Goal: Communication & Community: Answer question/provide support

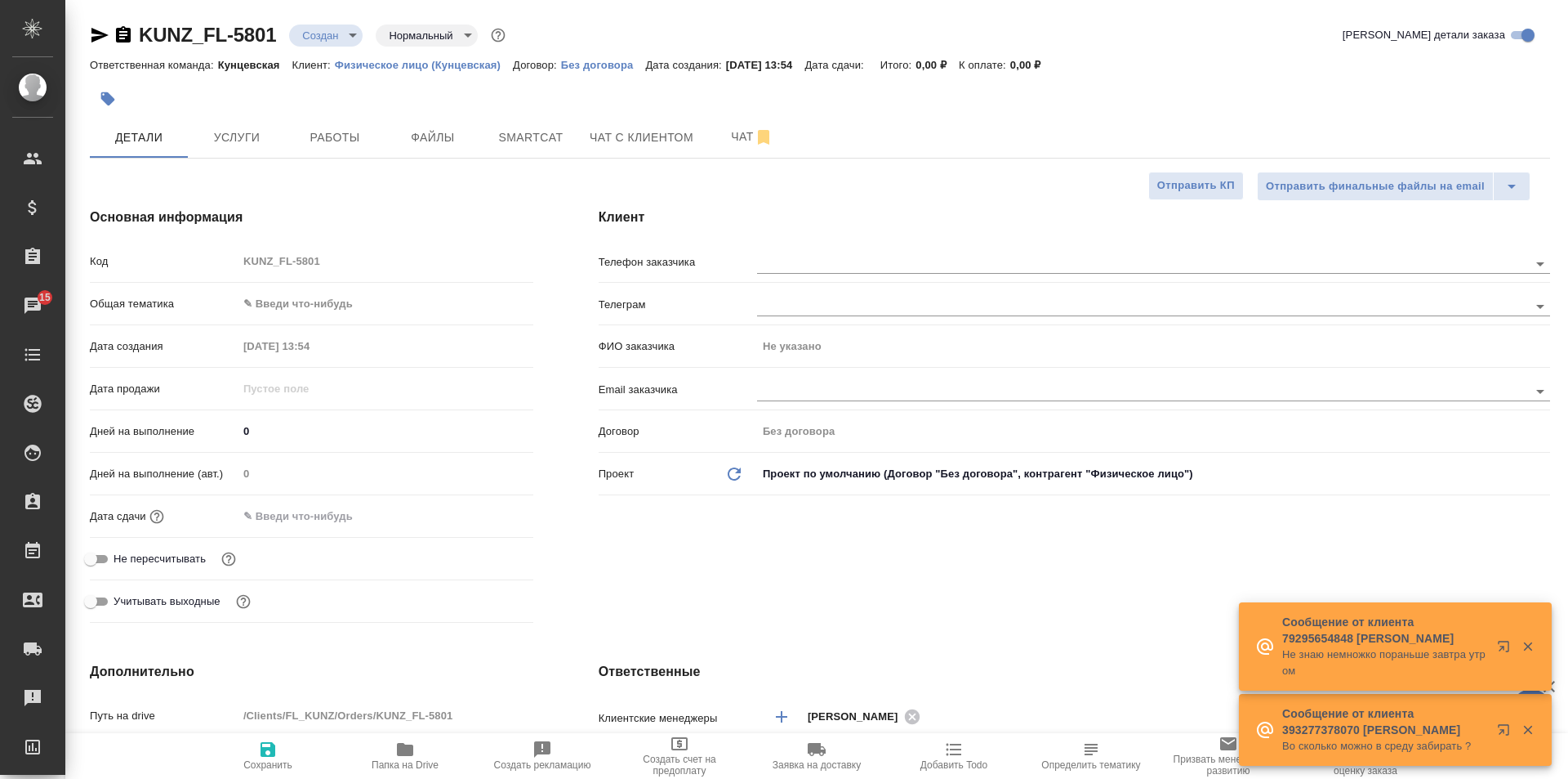
select select "RU"
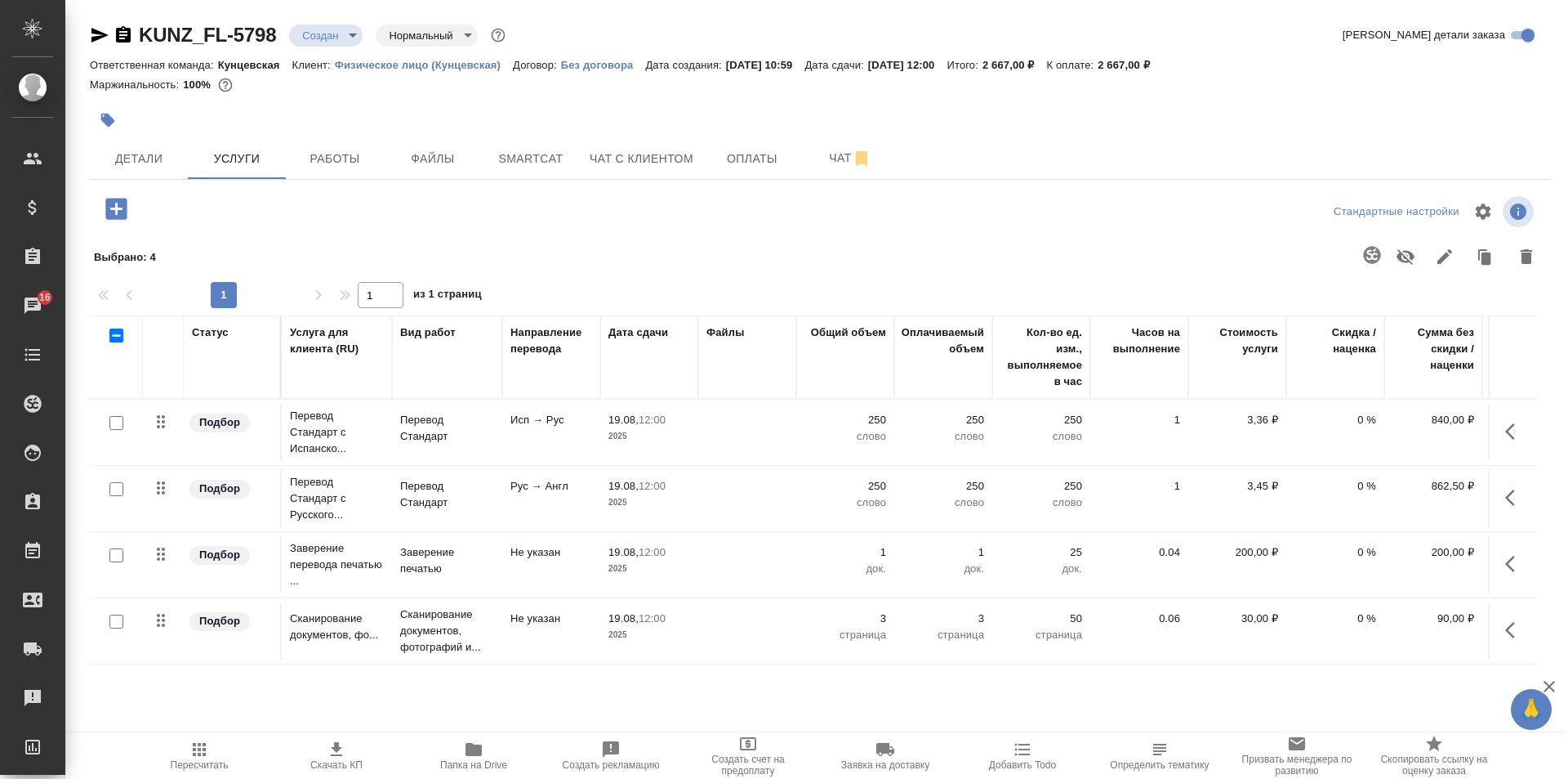
scroll to position [76, 0]
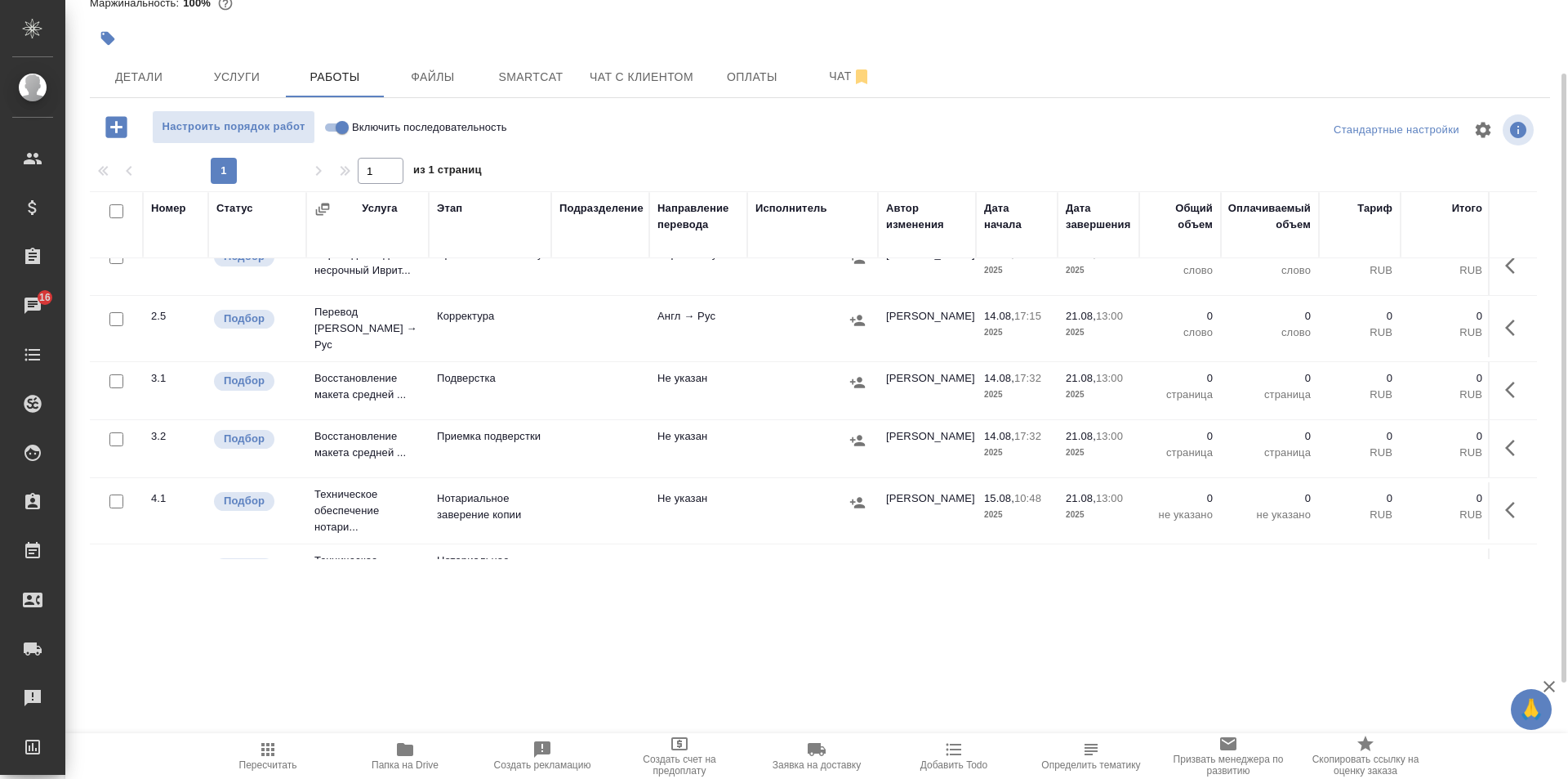
scroll to position [797, 0]
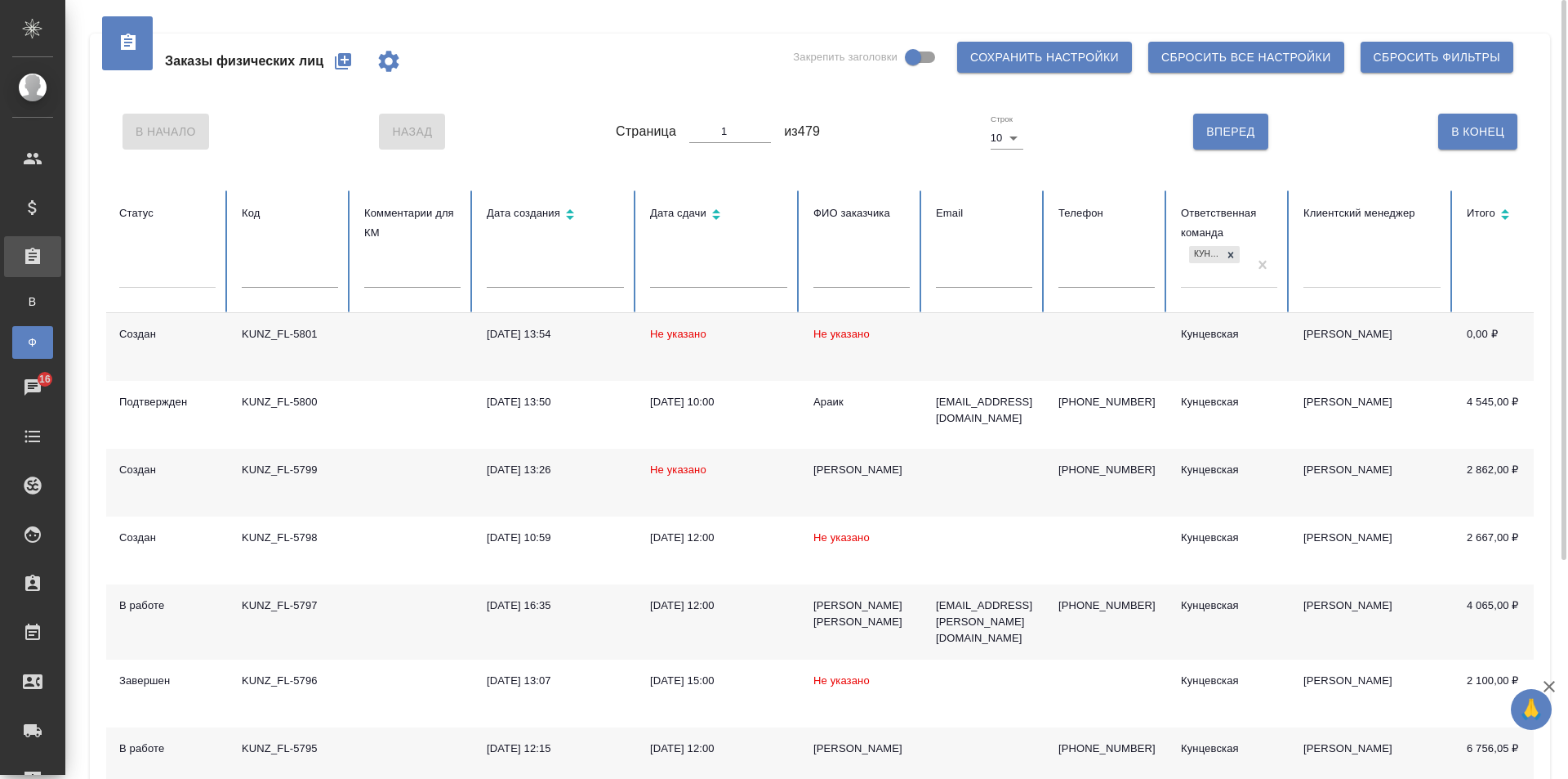
click at [754, 492] on td "Не указано" at bounding box center [718, 483] width 163 height 68
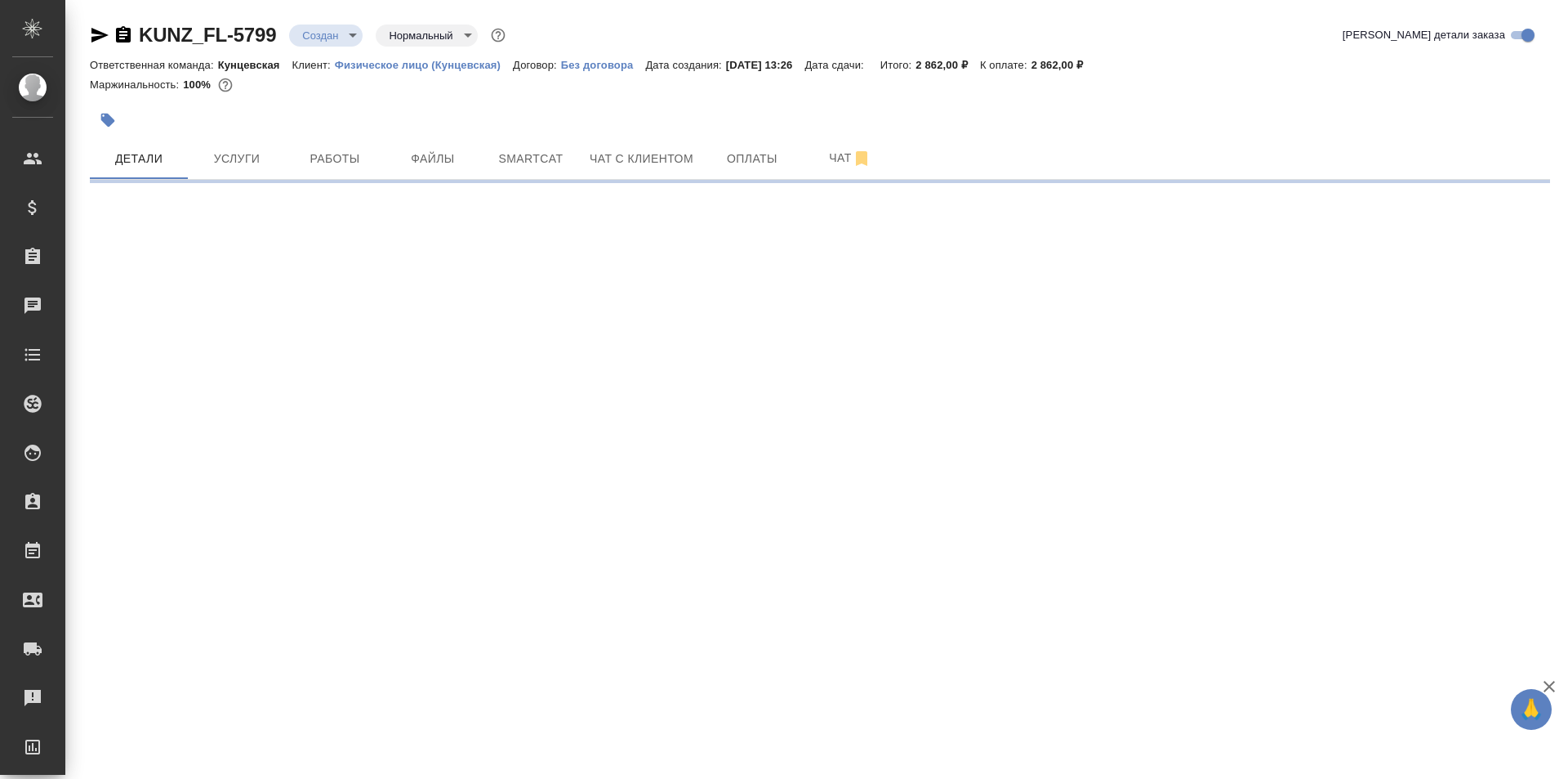
select select "RU"
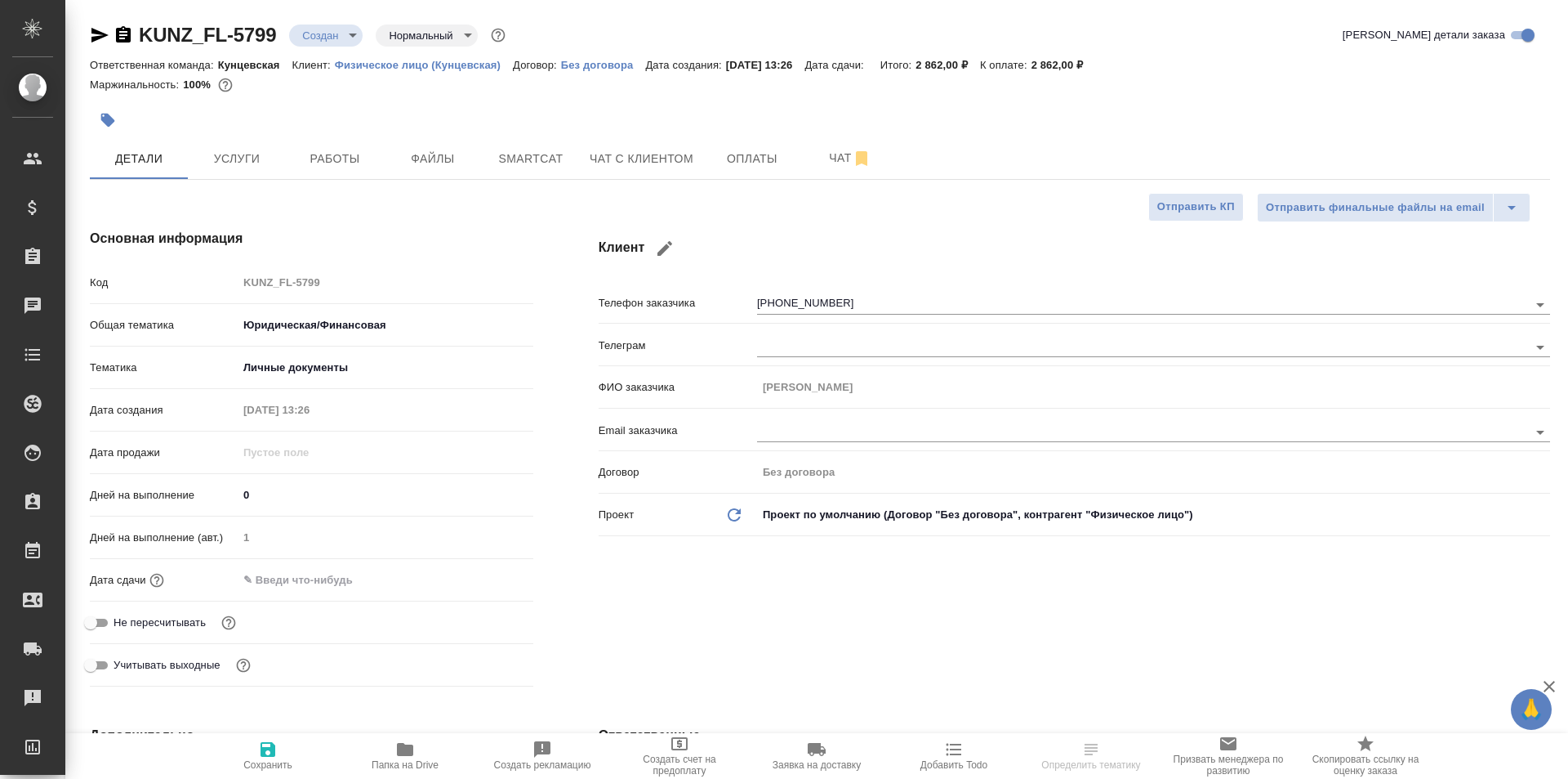
type textarea "x"
click at [256, 157] on span "Услуги" at bounding box center [237, 158] width 79 height 21
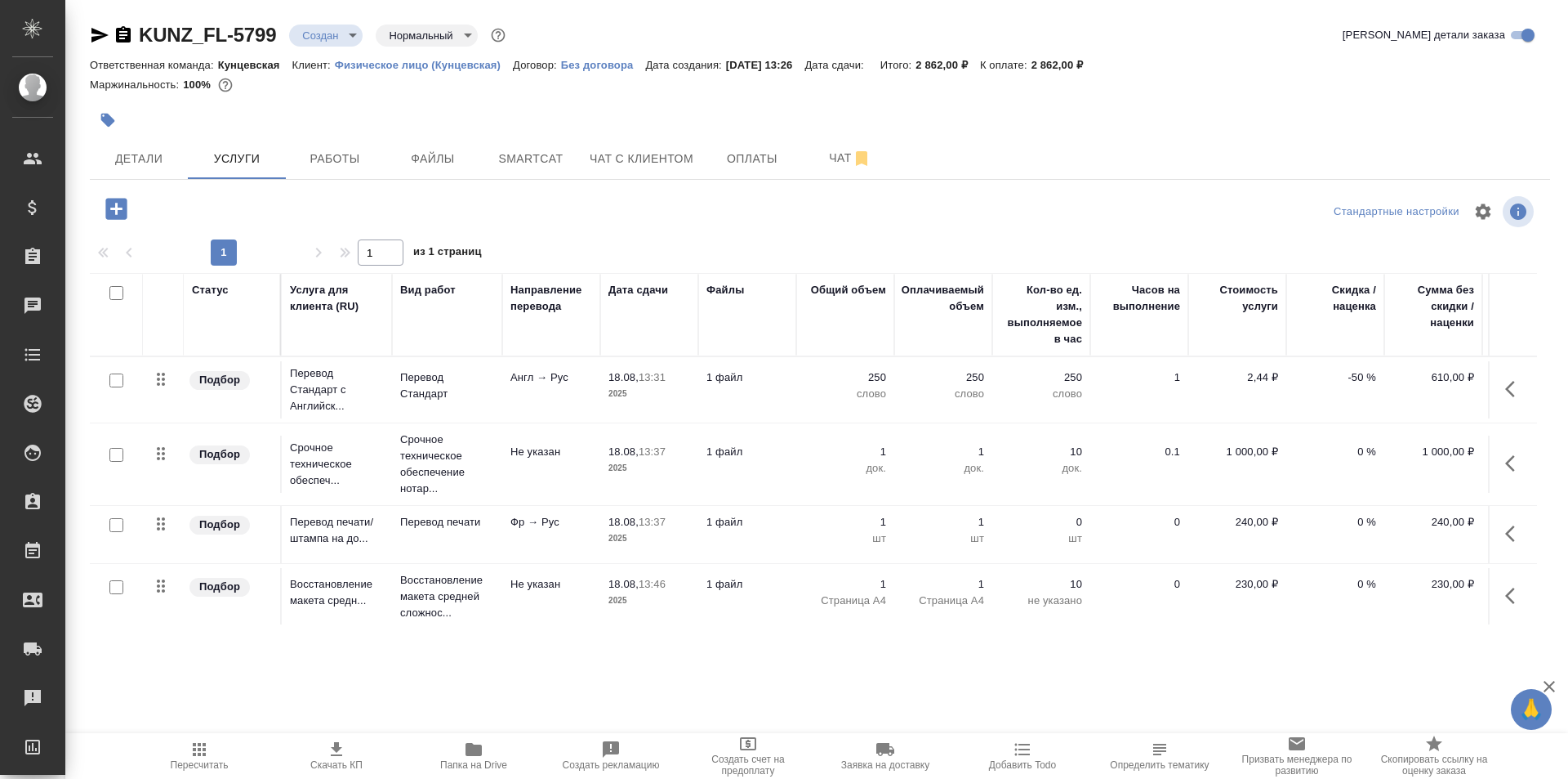
scroll to position [18, 0]
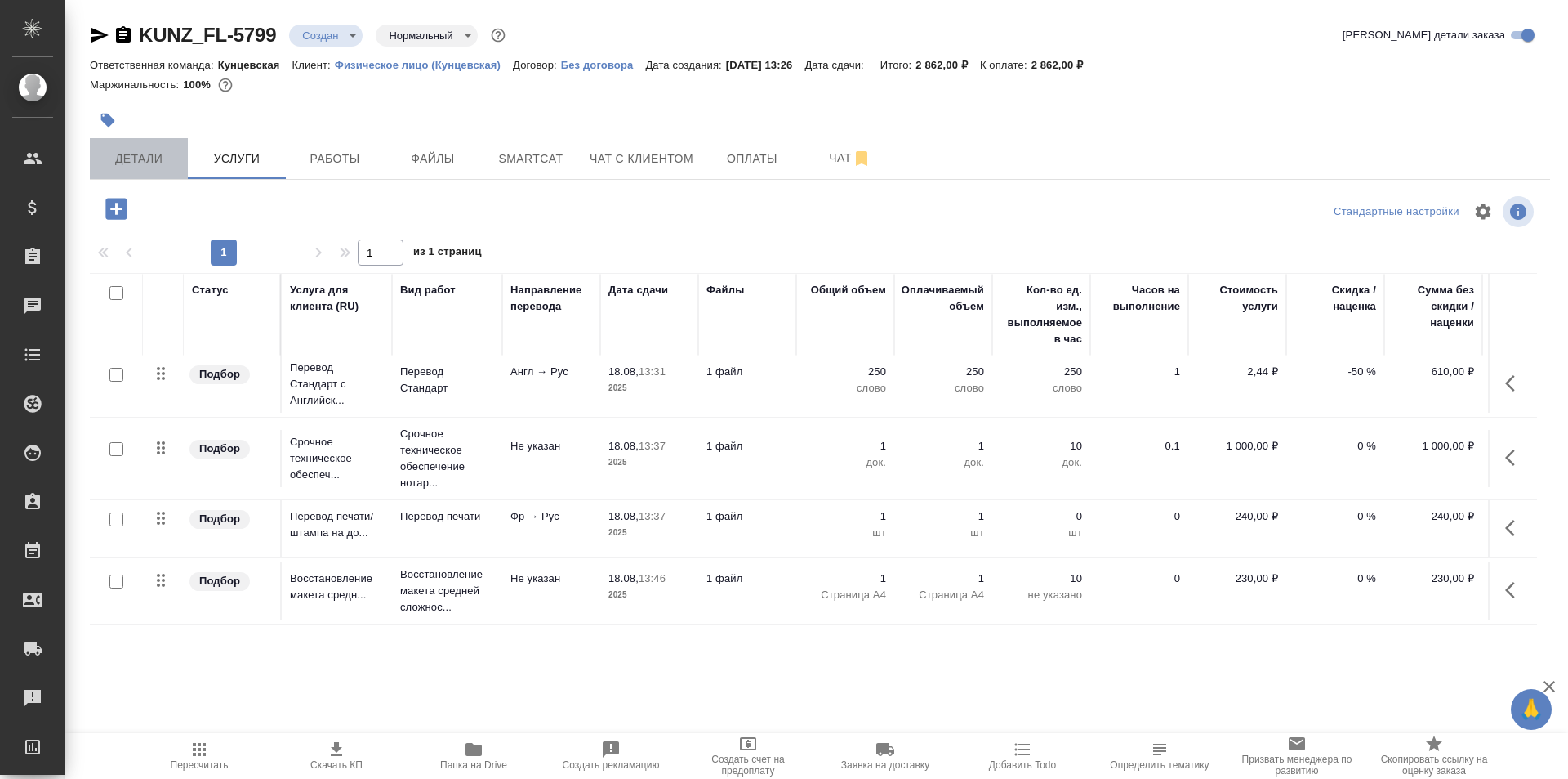
click at [125, 171] on button "Детали" at bounding box center [138, 158] width 98 height 41
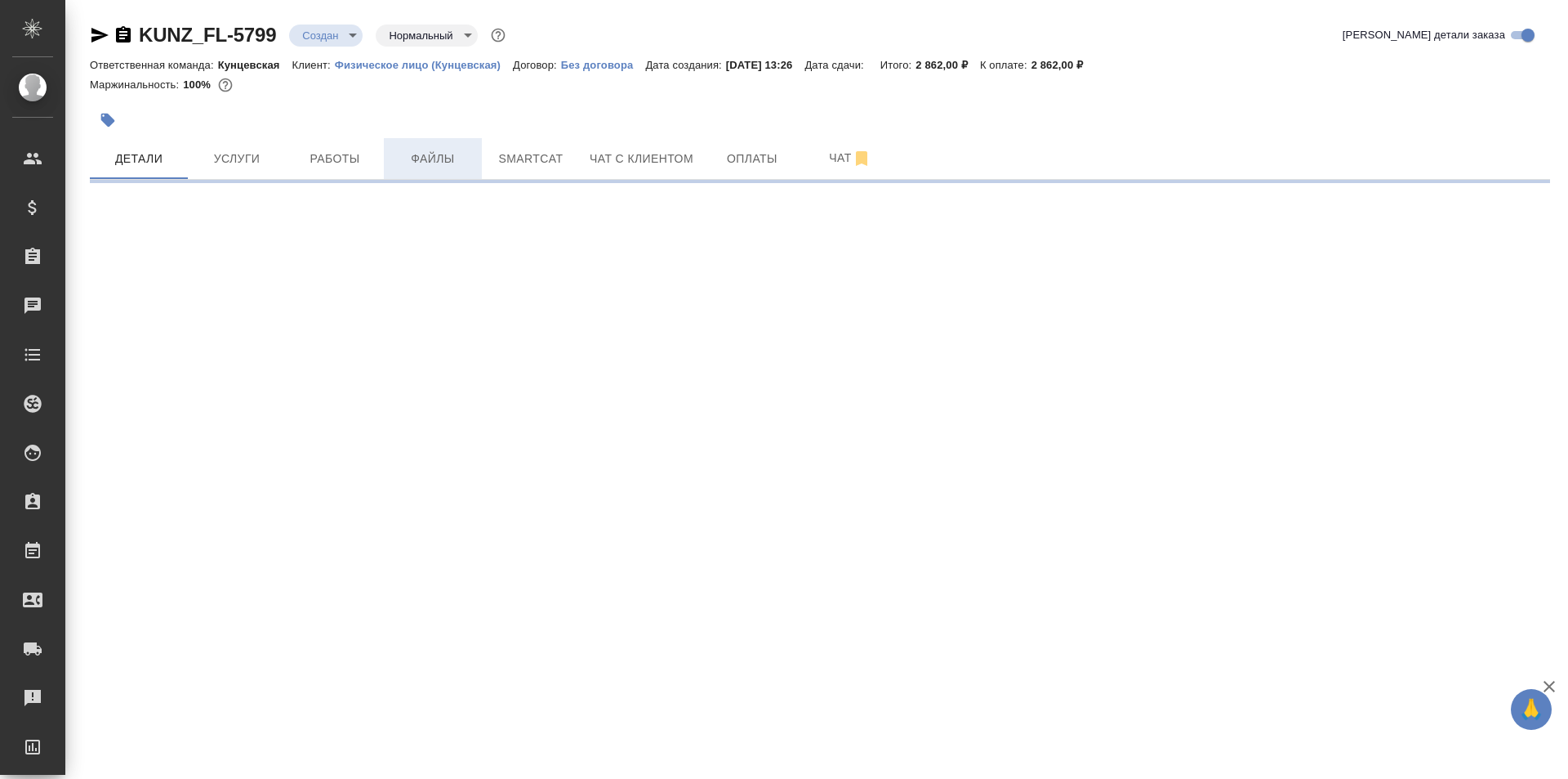
select select "RU"
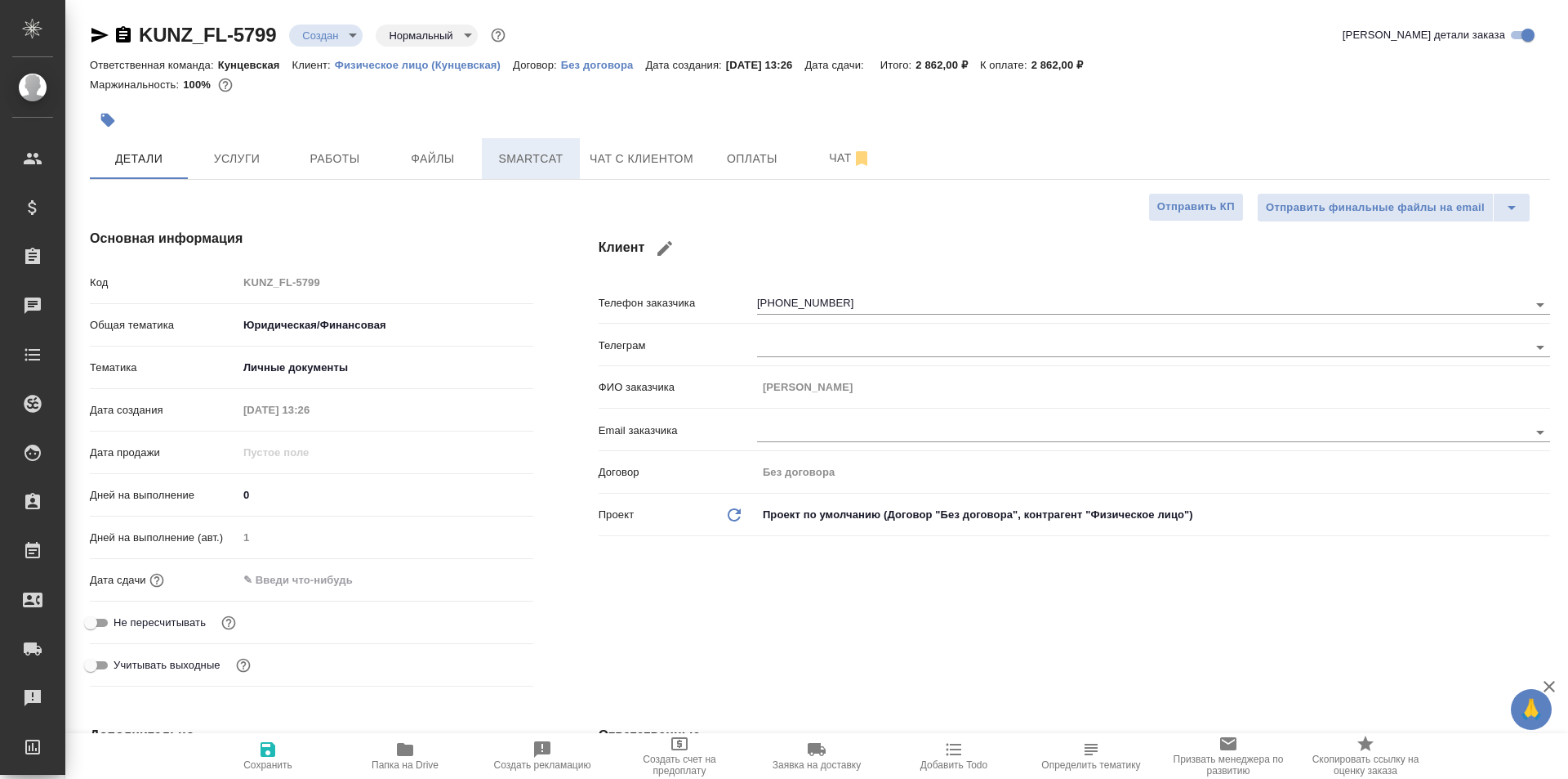
type textarea "x"
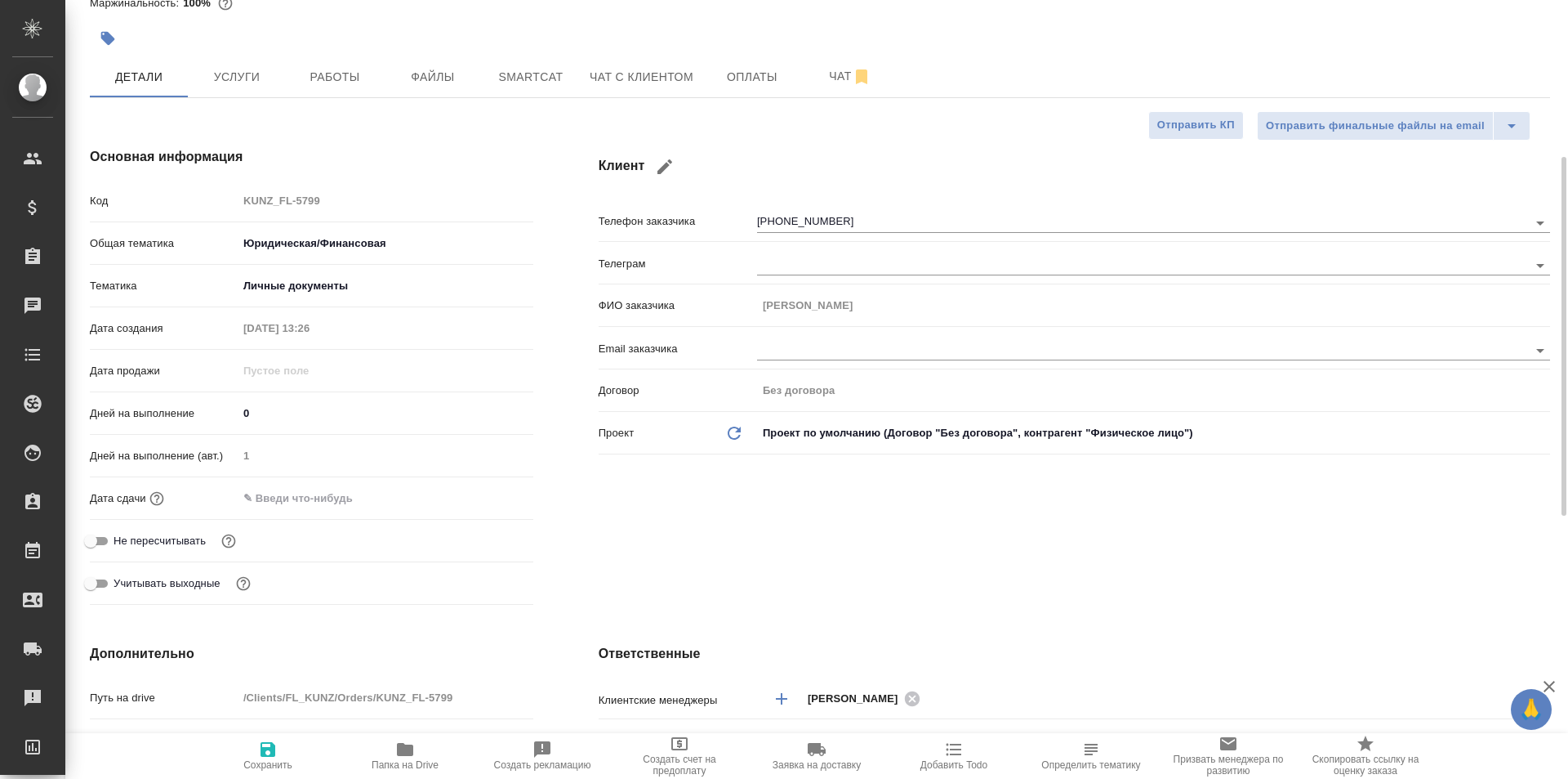
scroll to position [326, 0]
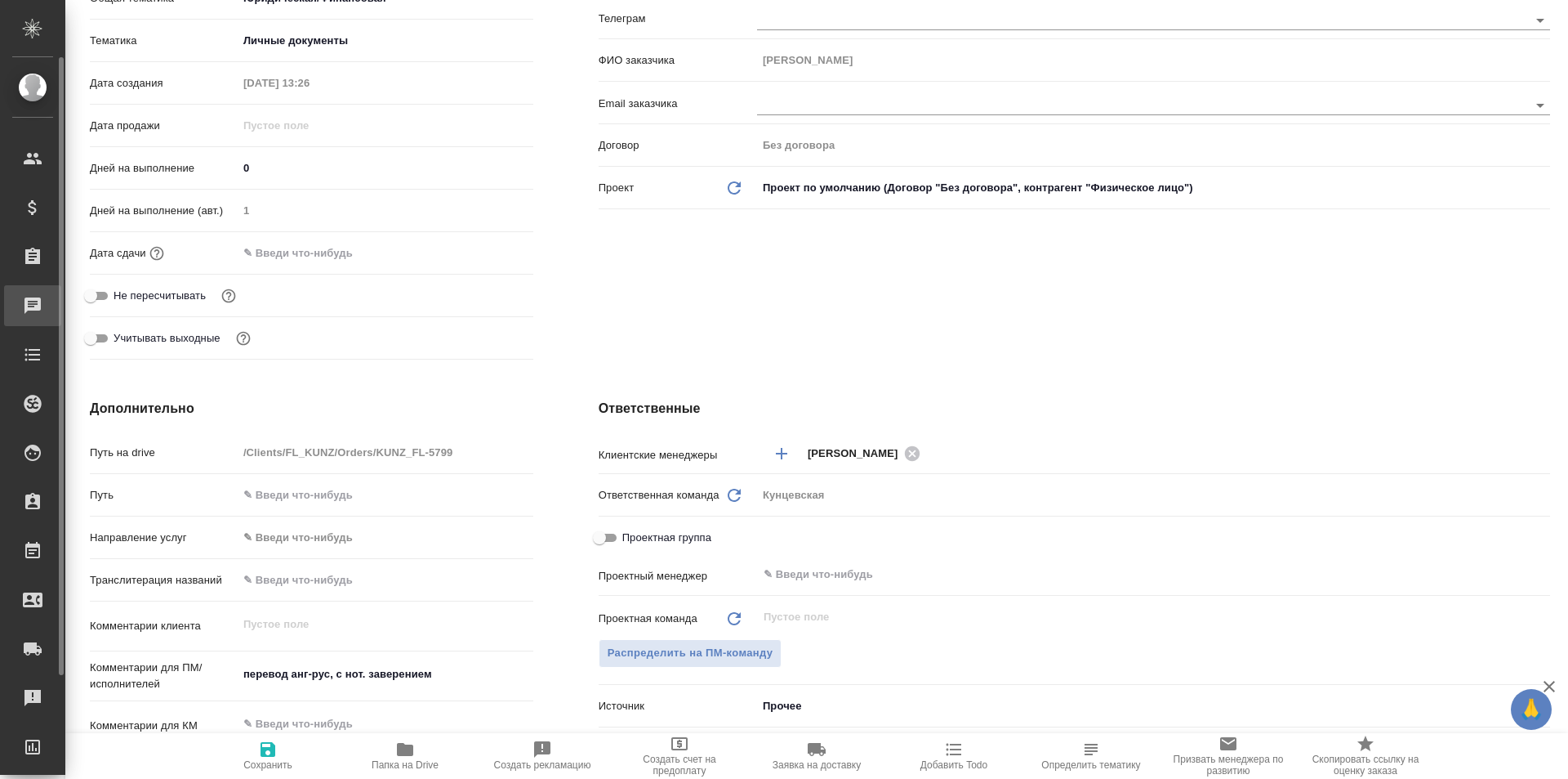
type textarea "x"
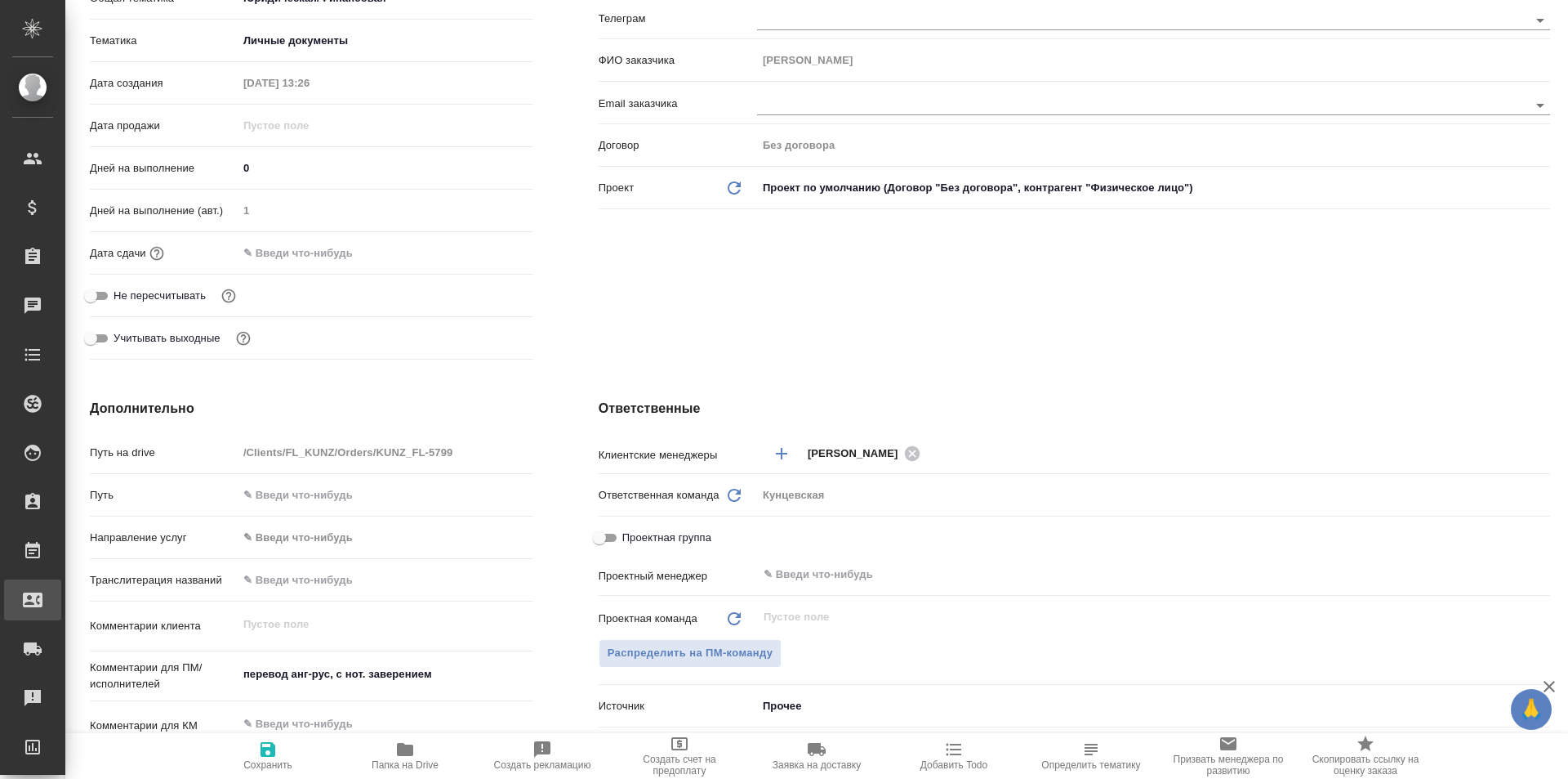
type textarea "x"
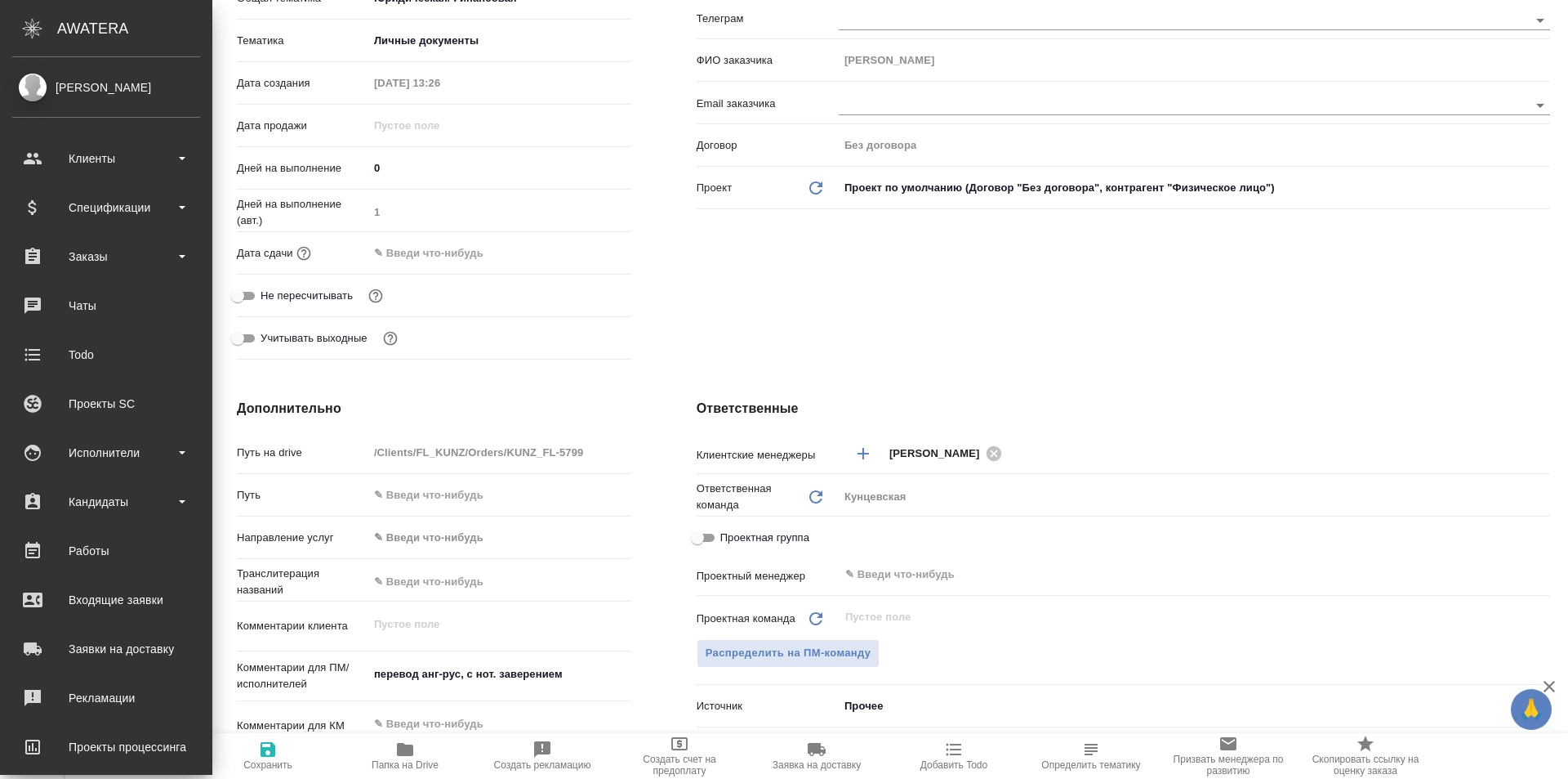
type textarea "x"
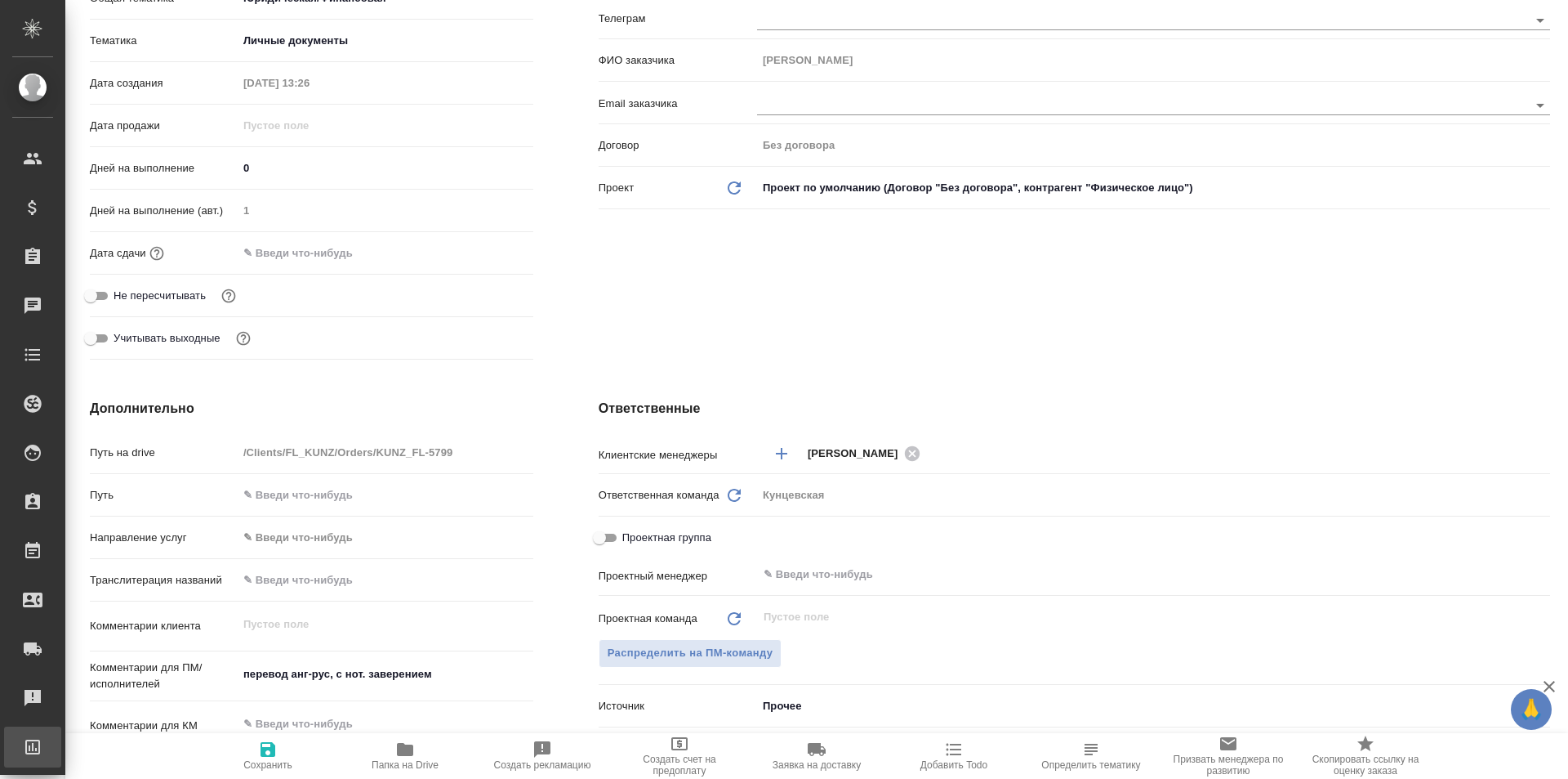
type textarea "x"
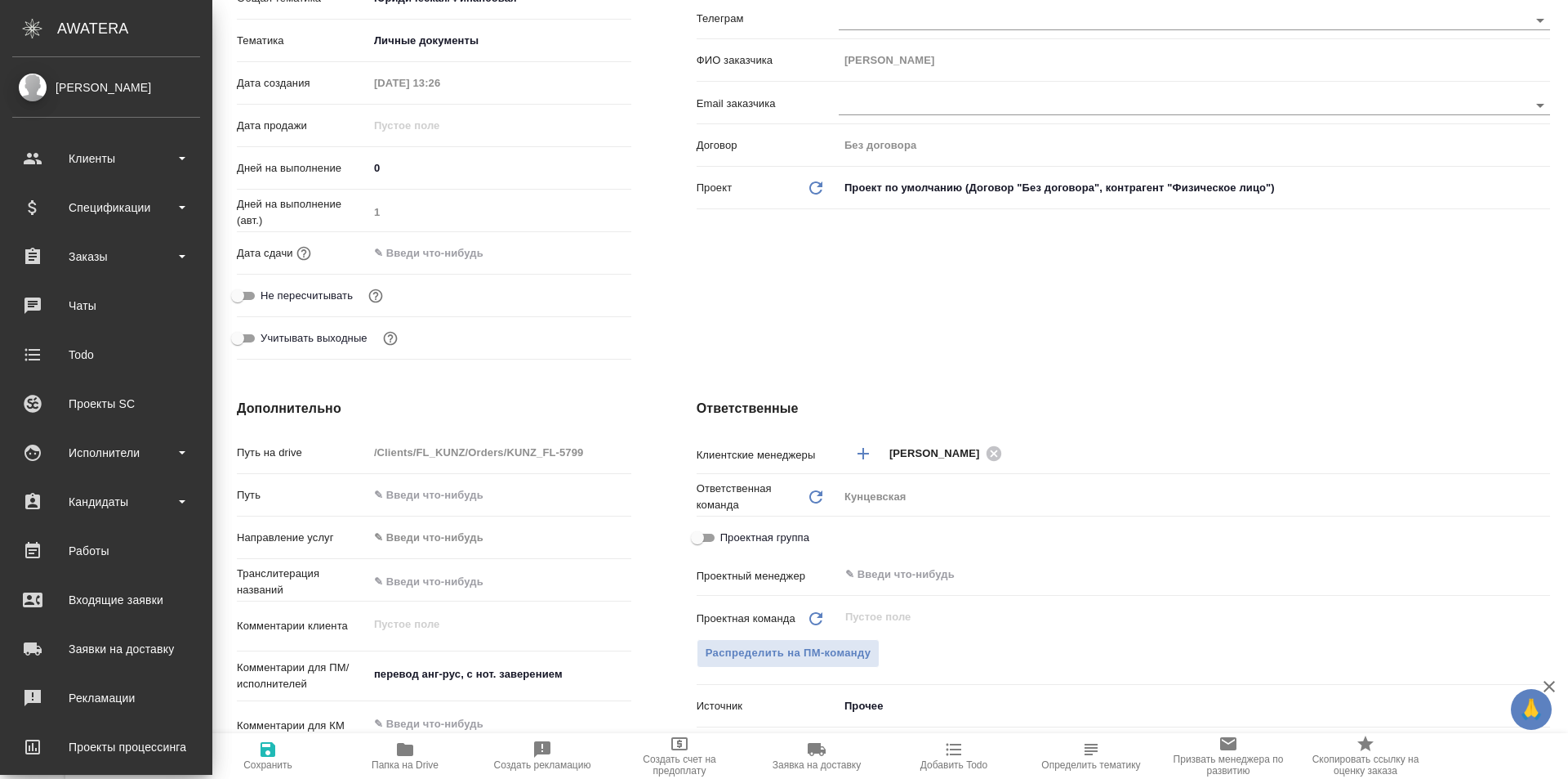
type textarea "x"
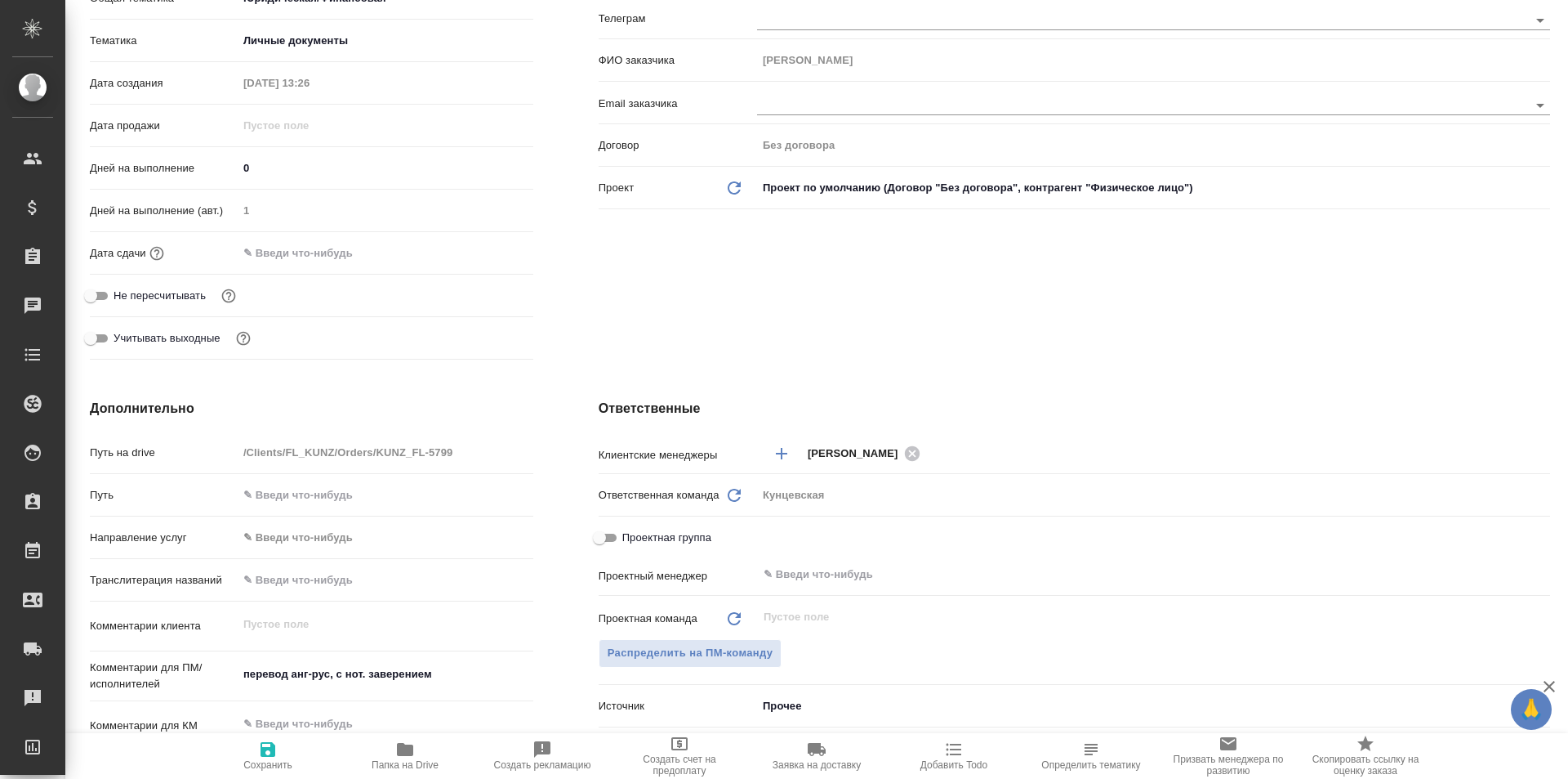
type textarea "x"
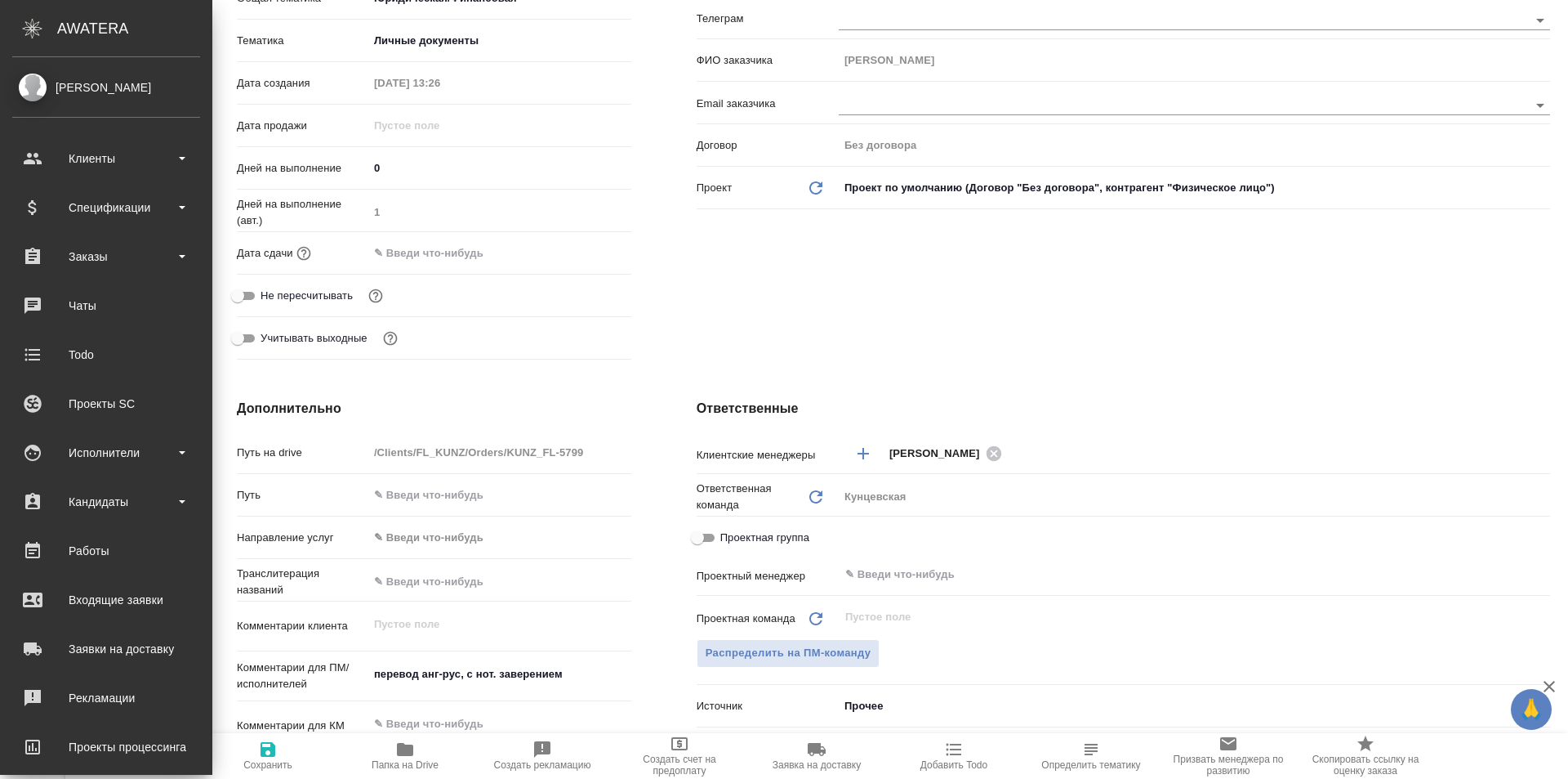
type textarea "x"
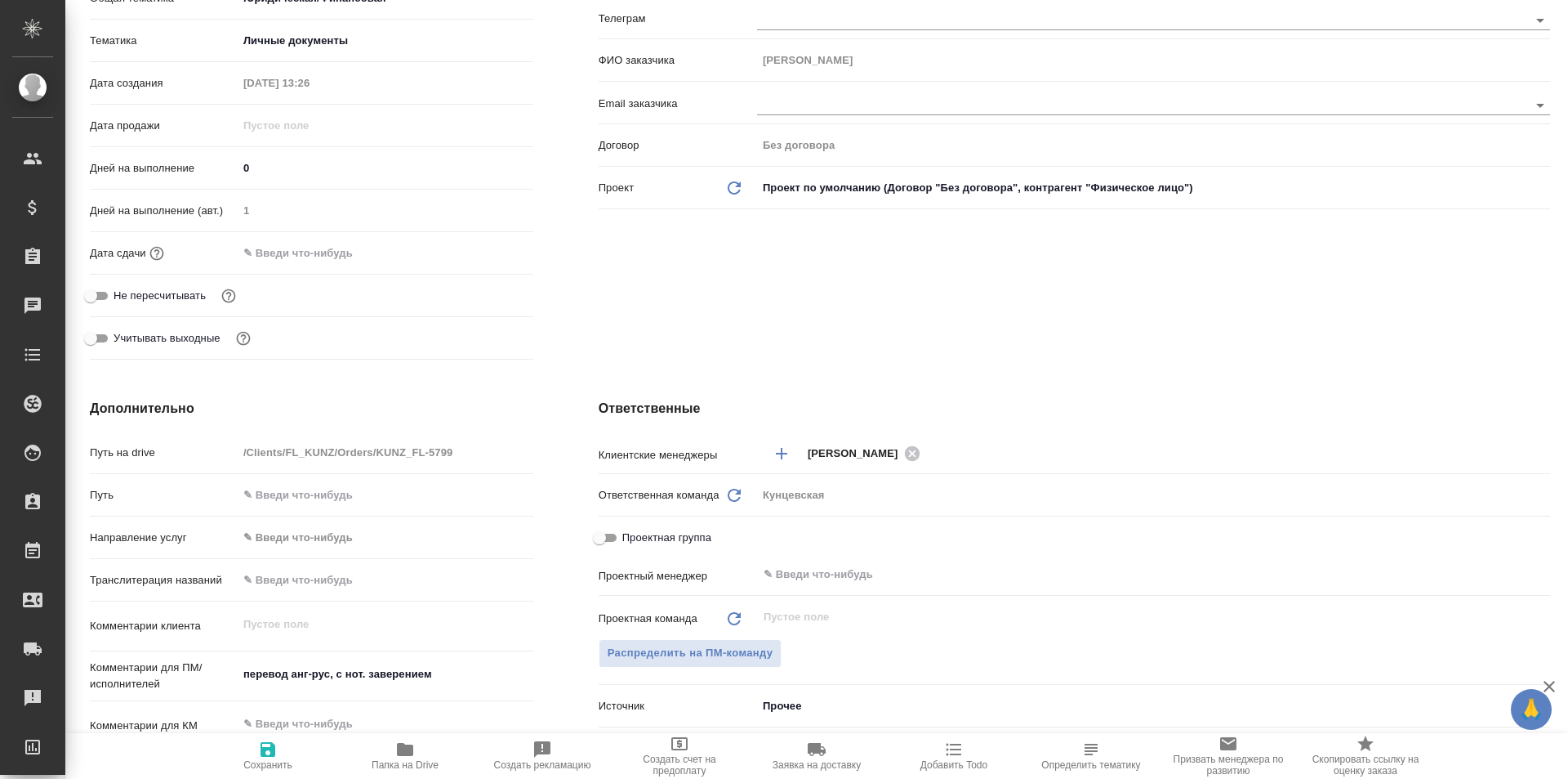
type textarea "x"
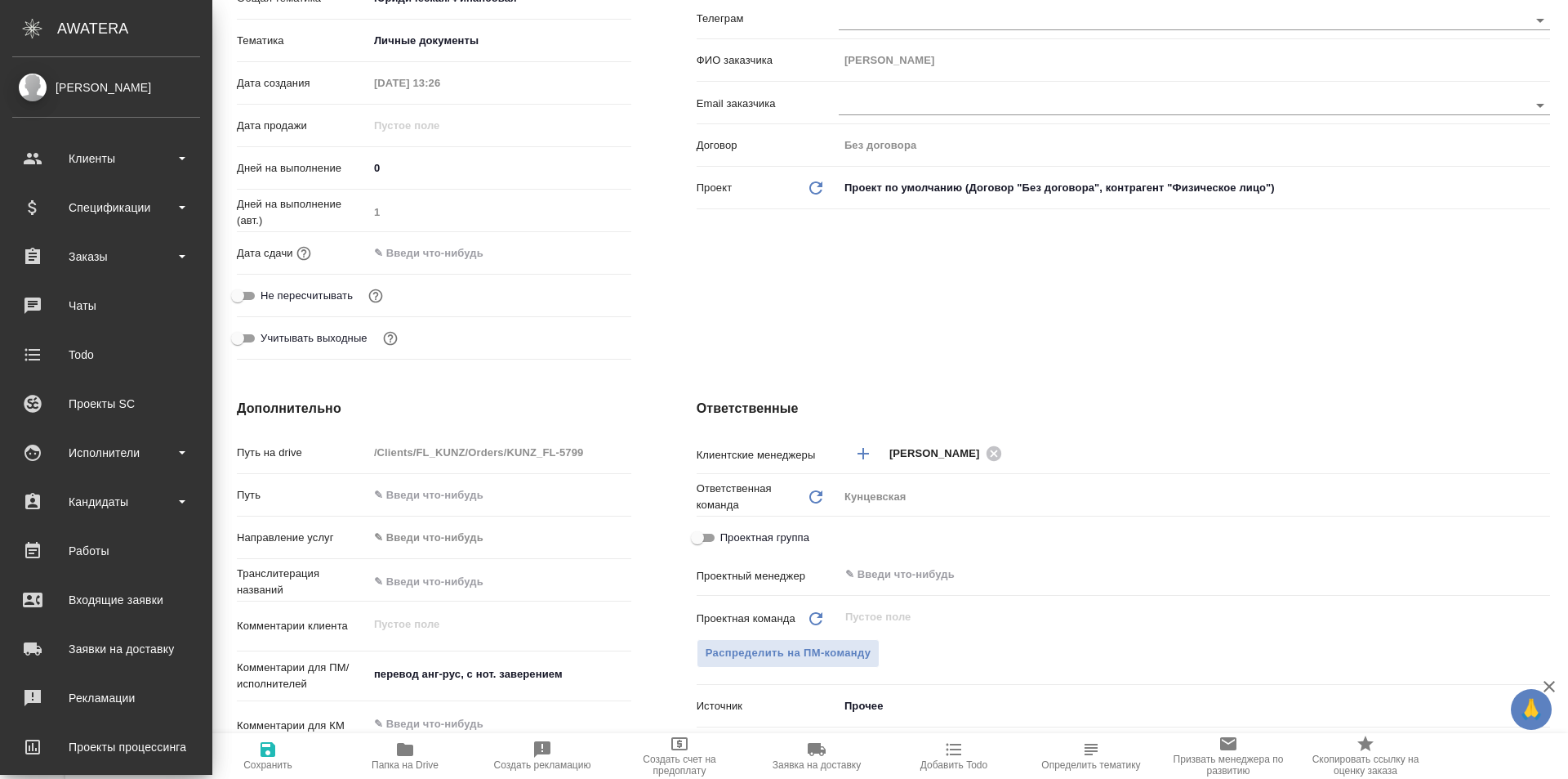
scroll to position [0, 0]
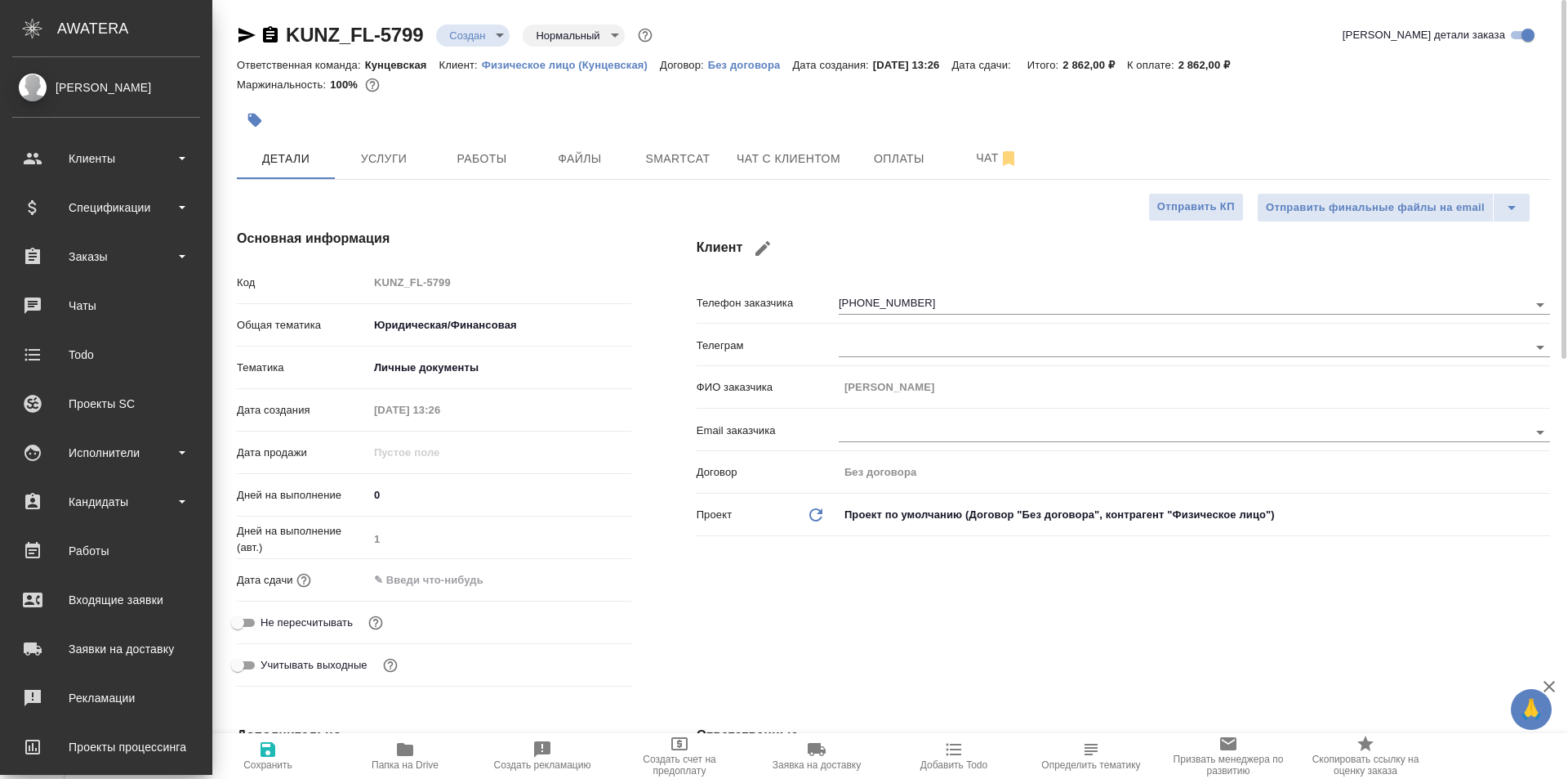
click at [536, 237] on h4 "Основная информация" at bounding box center [434, 239] width 395 height 20
click at [340, 199] on div "Основная информация Код KUNZ_FL-5799 Общая тематика Юридическая/Финансовая yr-f…" at bounding box center [434, 461] width 459 height 529
type textarea "x"
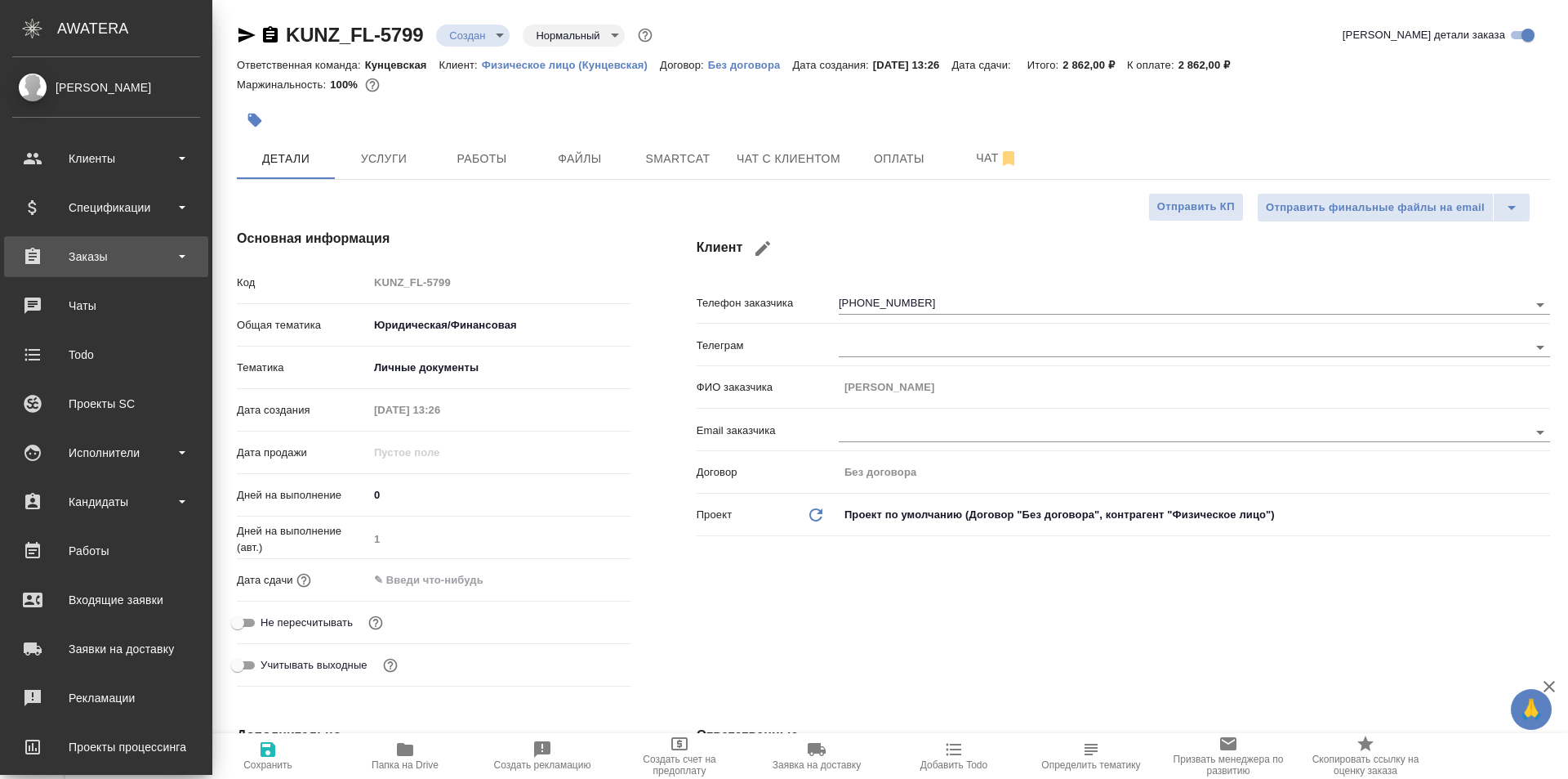
click at [117, 254] on div "Заказы" at bounding box center [105, 257] width 188 height 25
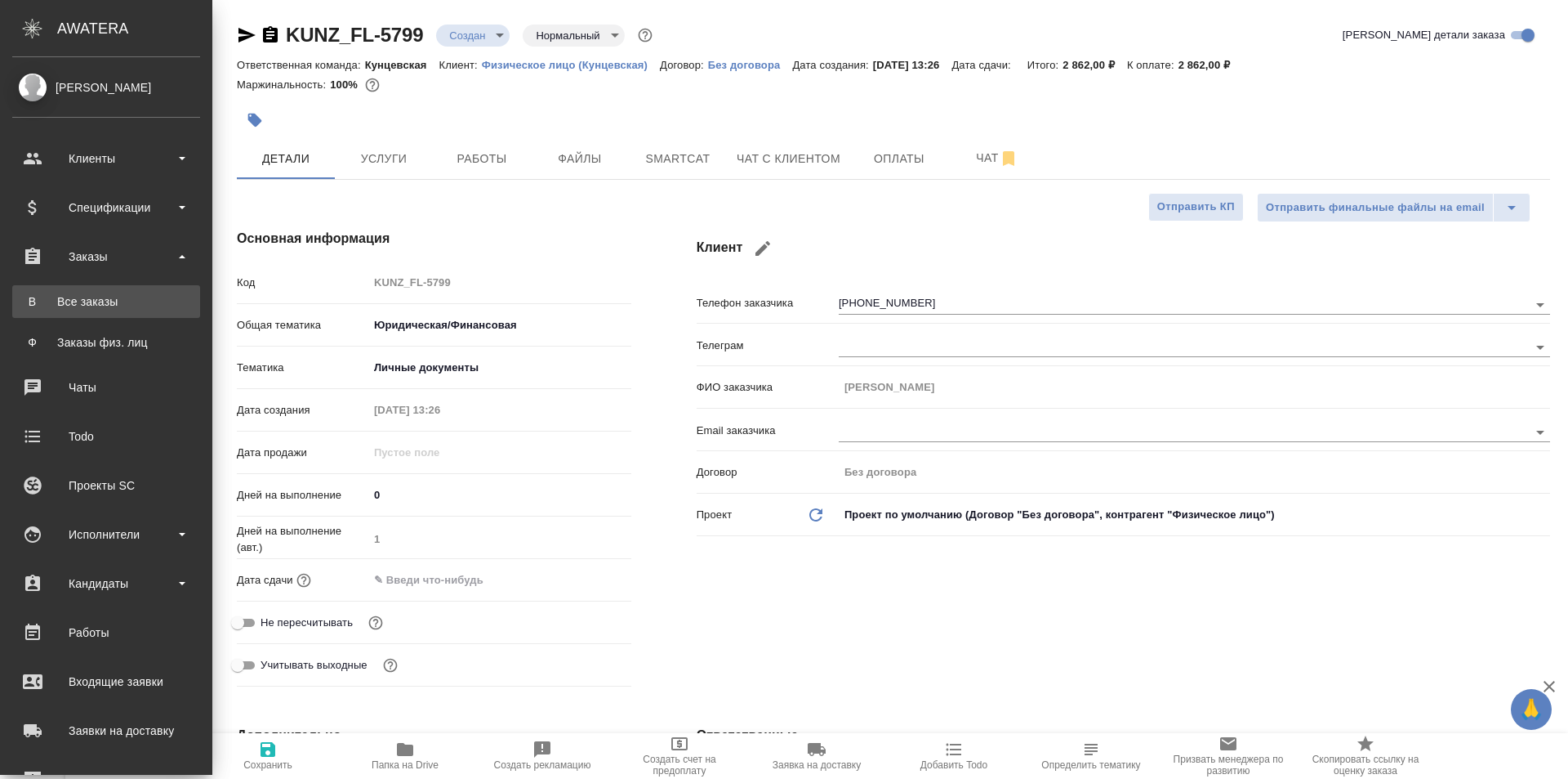
type textarea "x"
click at [130, 301] on div "Все заказы" at bounding box center [106, 301] width 171 height 16
type textarea "x"
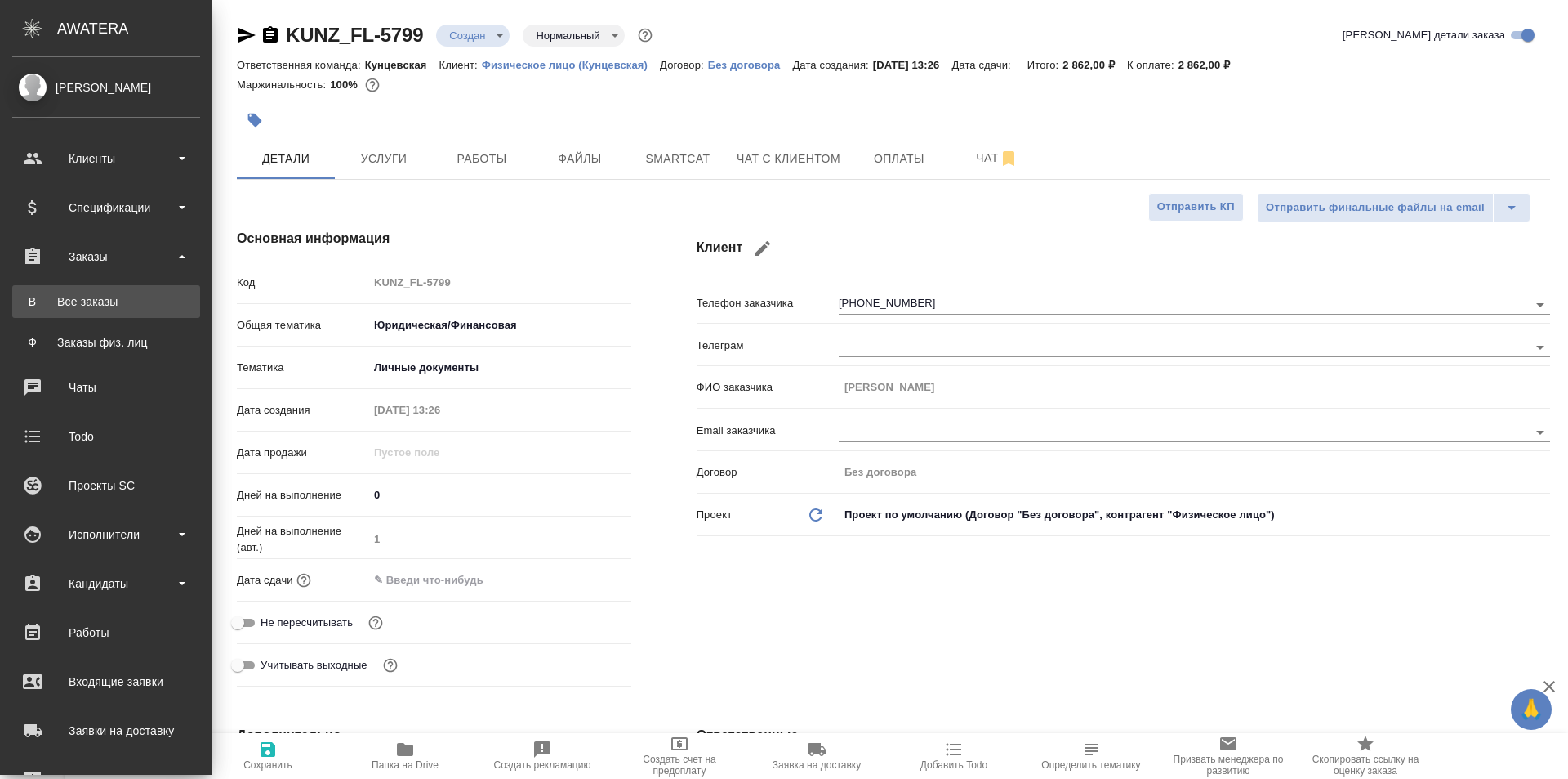
type textarea "x"
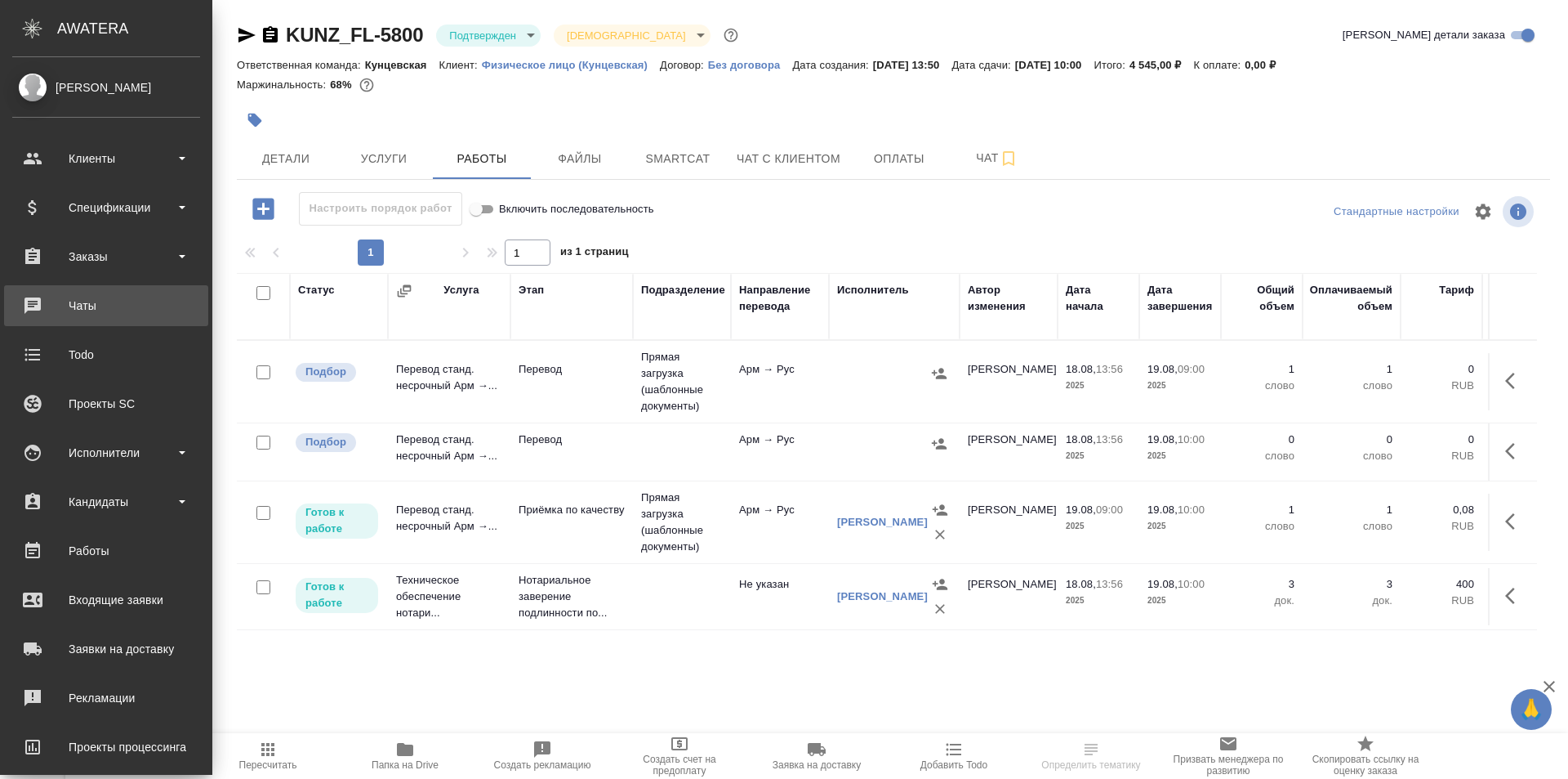
click at [68, 311] on div "Чаты" at bounding box center [105, 305] width 188 height 25
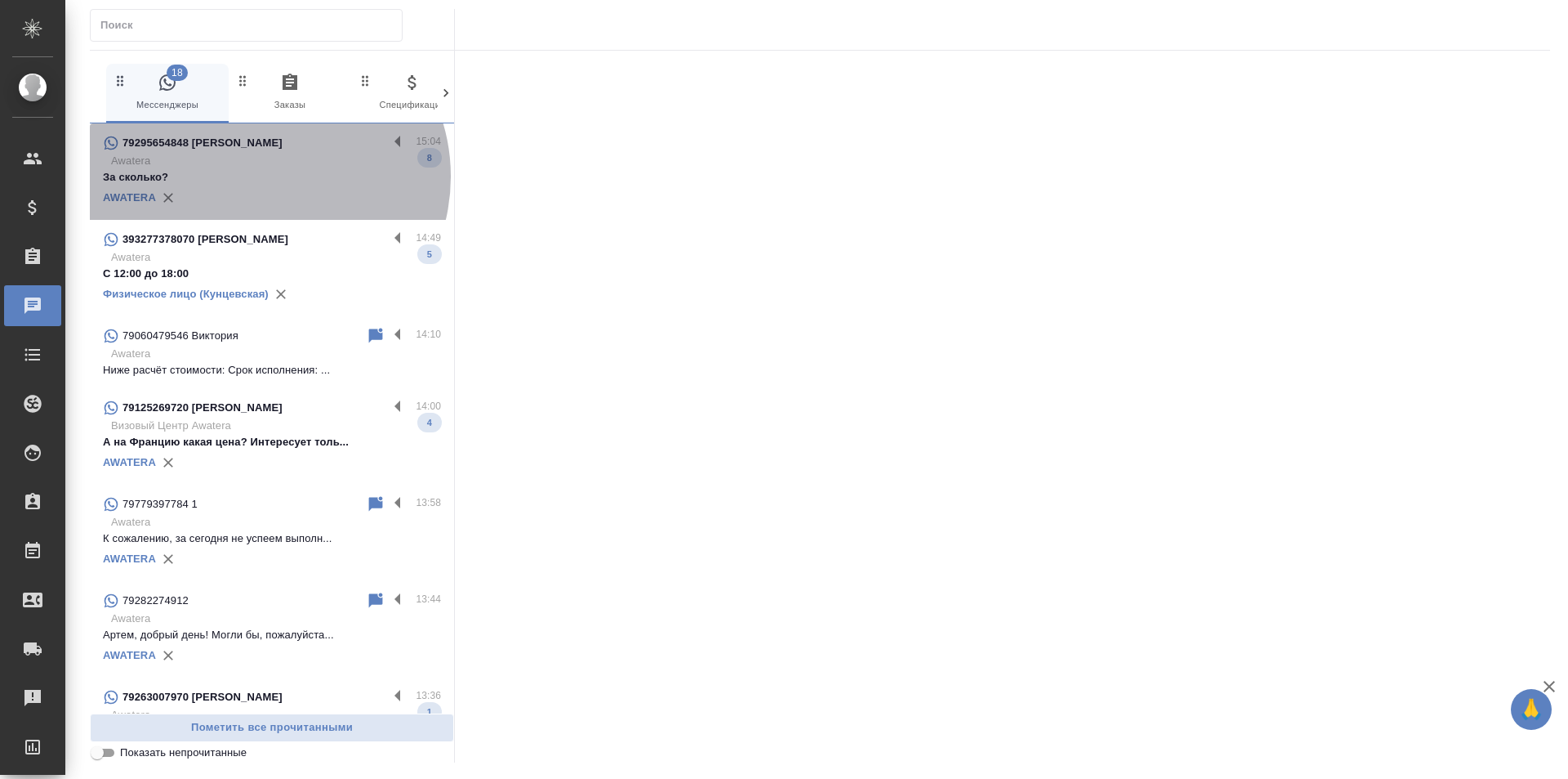
click at [263, 176] on p "За сколько?" at bounding box center [271, 177] width 338 height 16
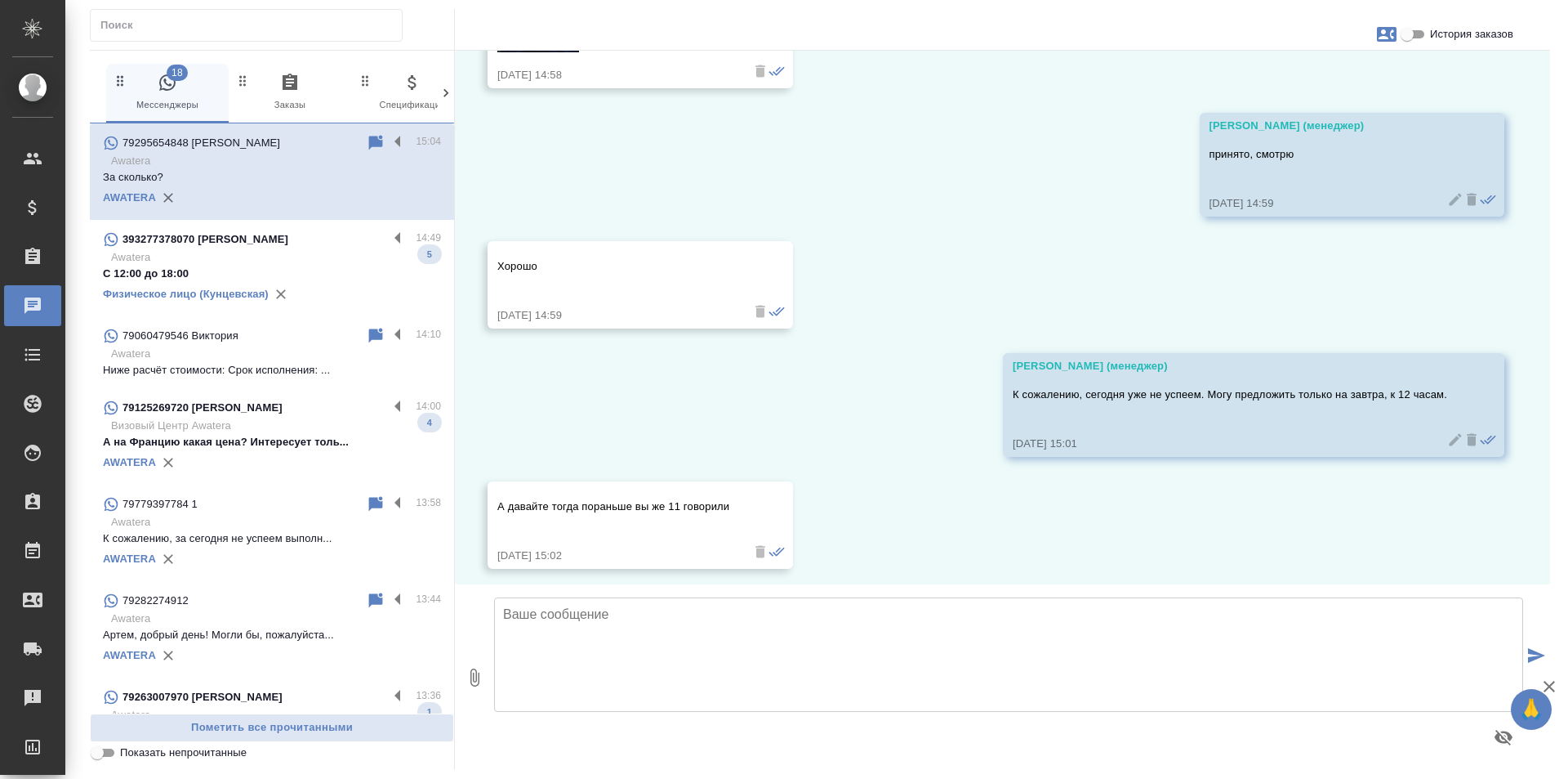
scroll to position [946, 0]
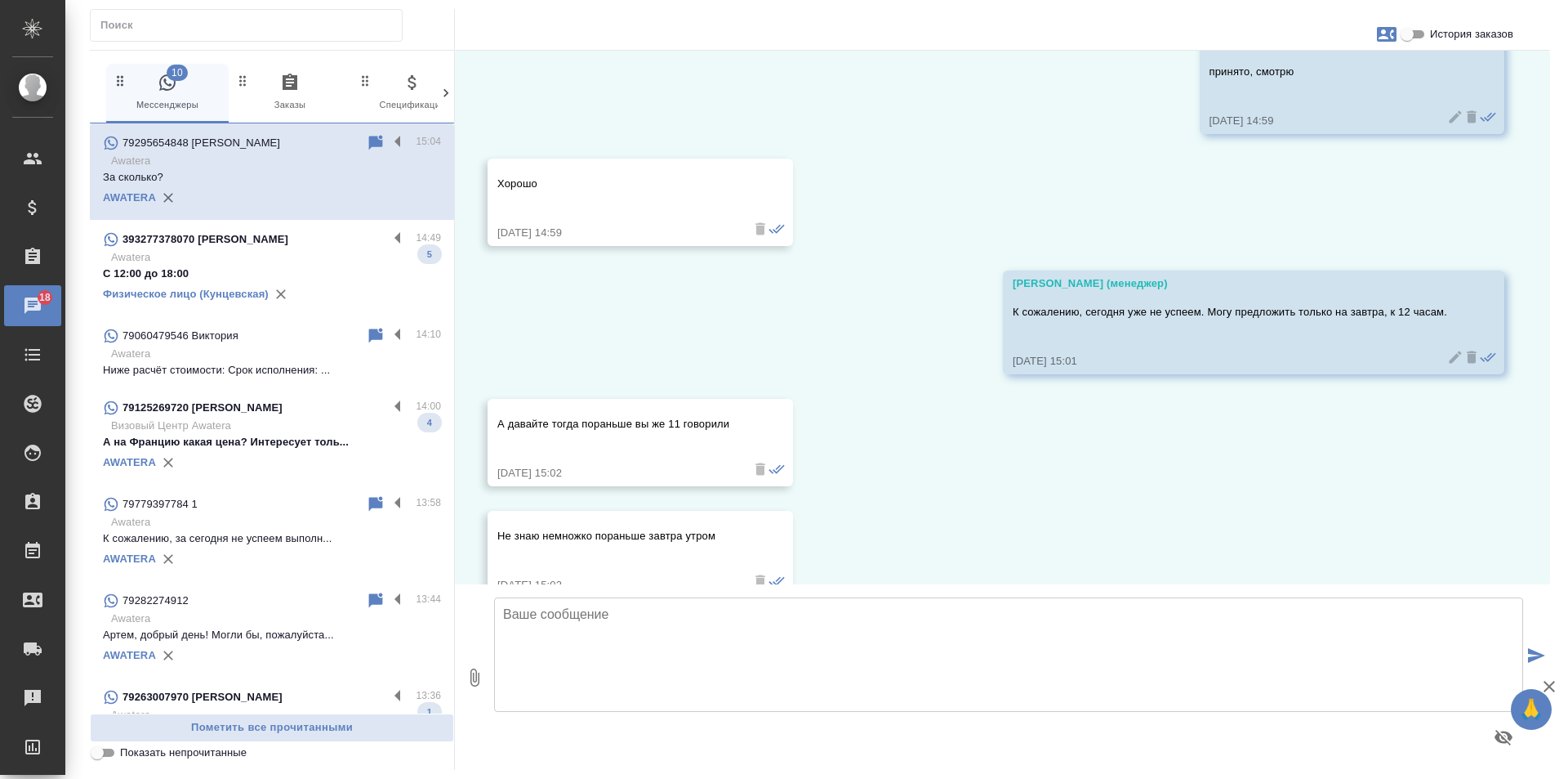
click at [1429, 26] on input "История заказов" at bounding box center [1406, 35] width 59 height 20
checkbox input "true"
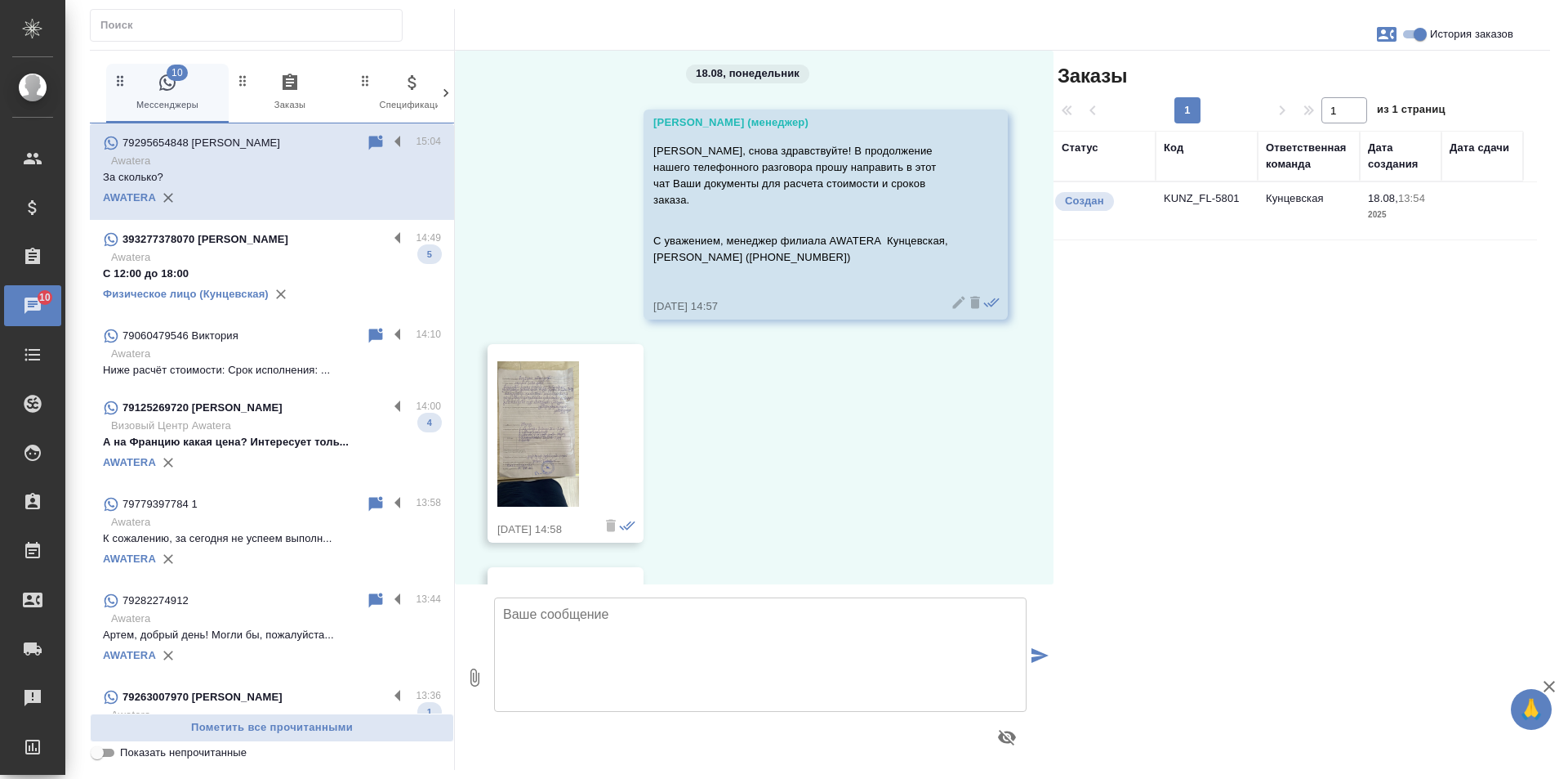
scroll to position [0, 0]
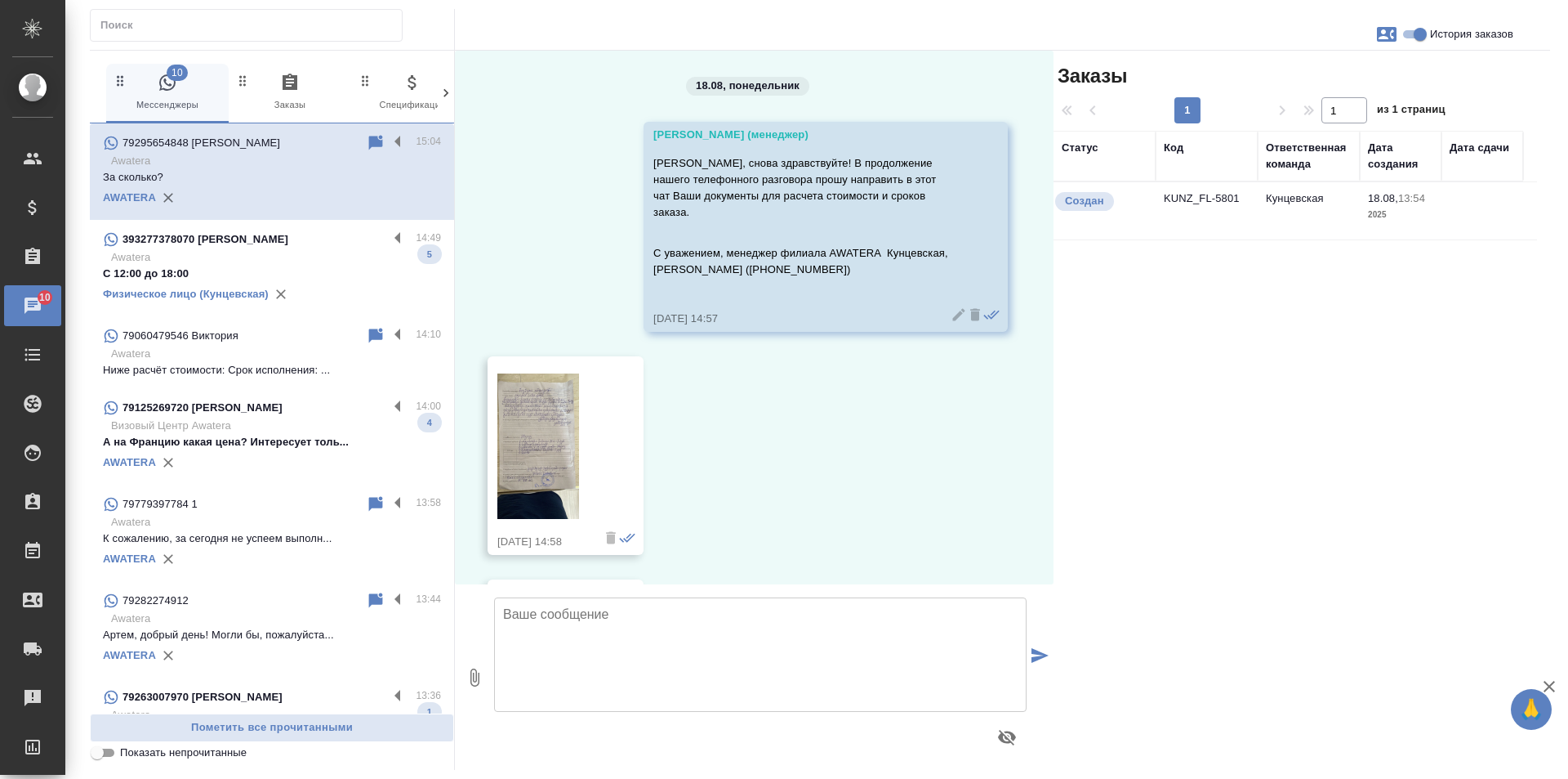
click at [523, 426] on img at bounding box center [538, 446] width 82 height 145
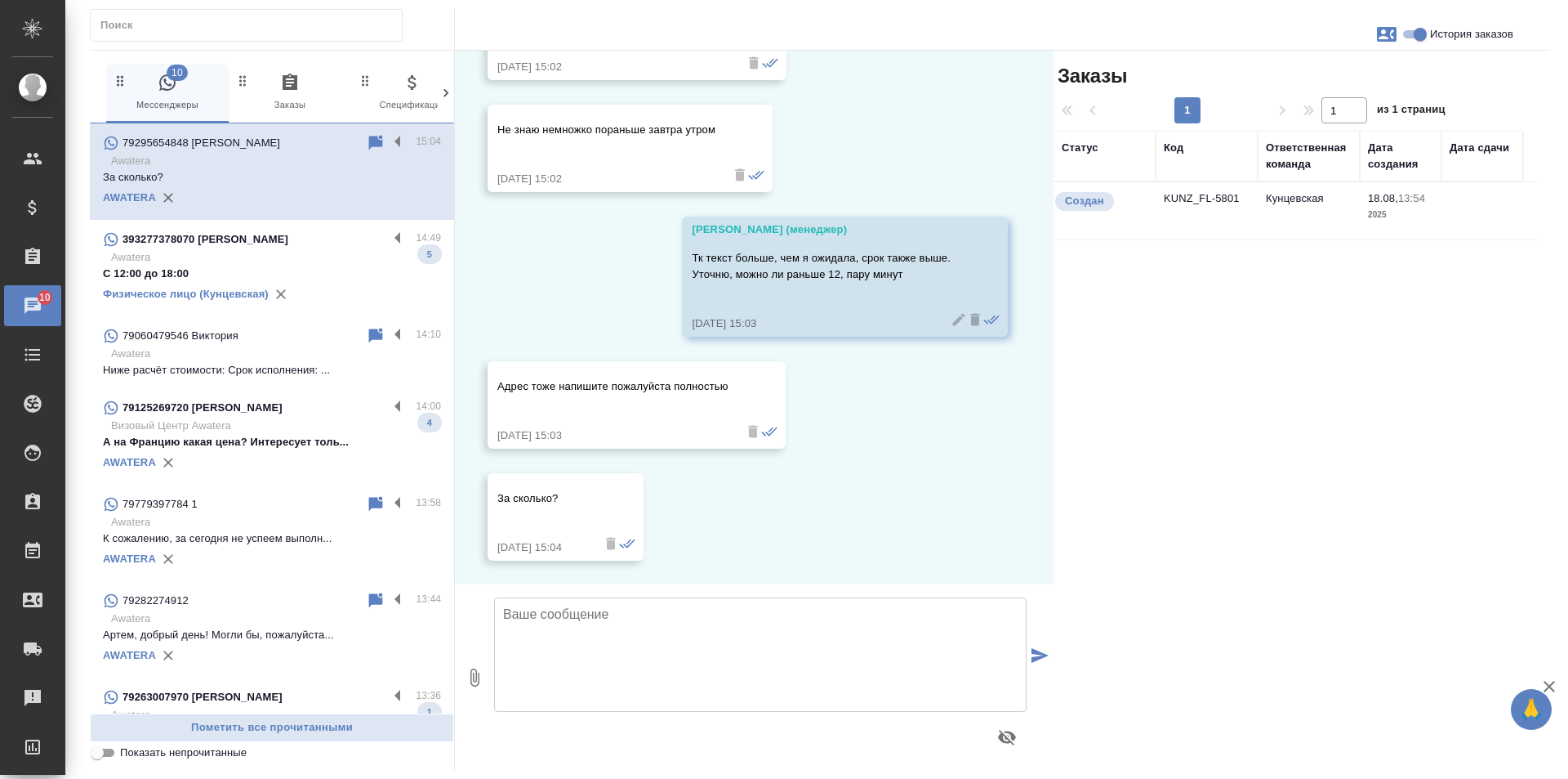
scroll to position [1418, 0]
click at [243, 250] on p "Awatera" at bounding box center [276, 257] width 330 height 16
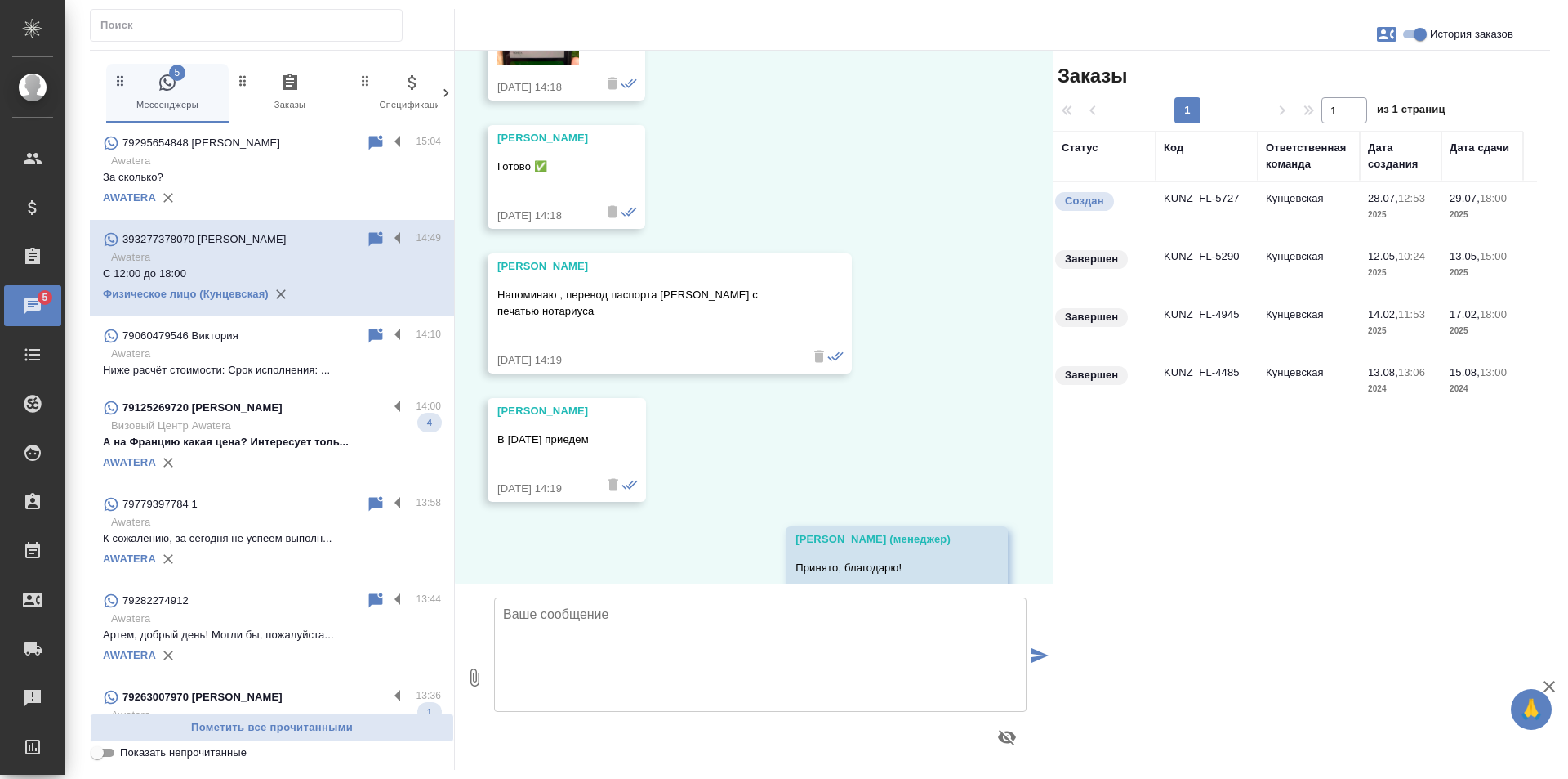
scroll to position [19565, 0]
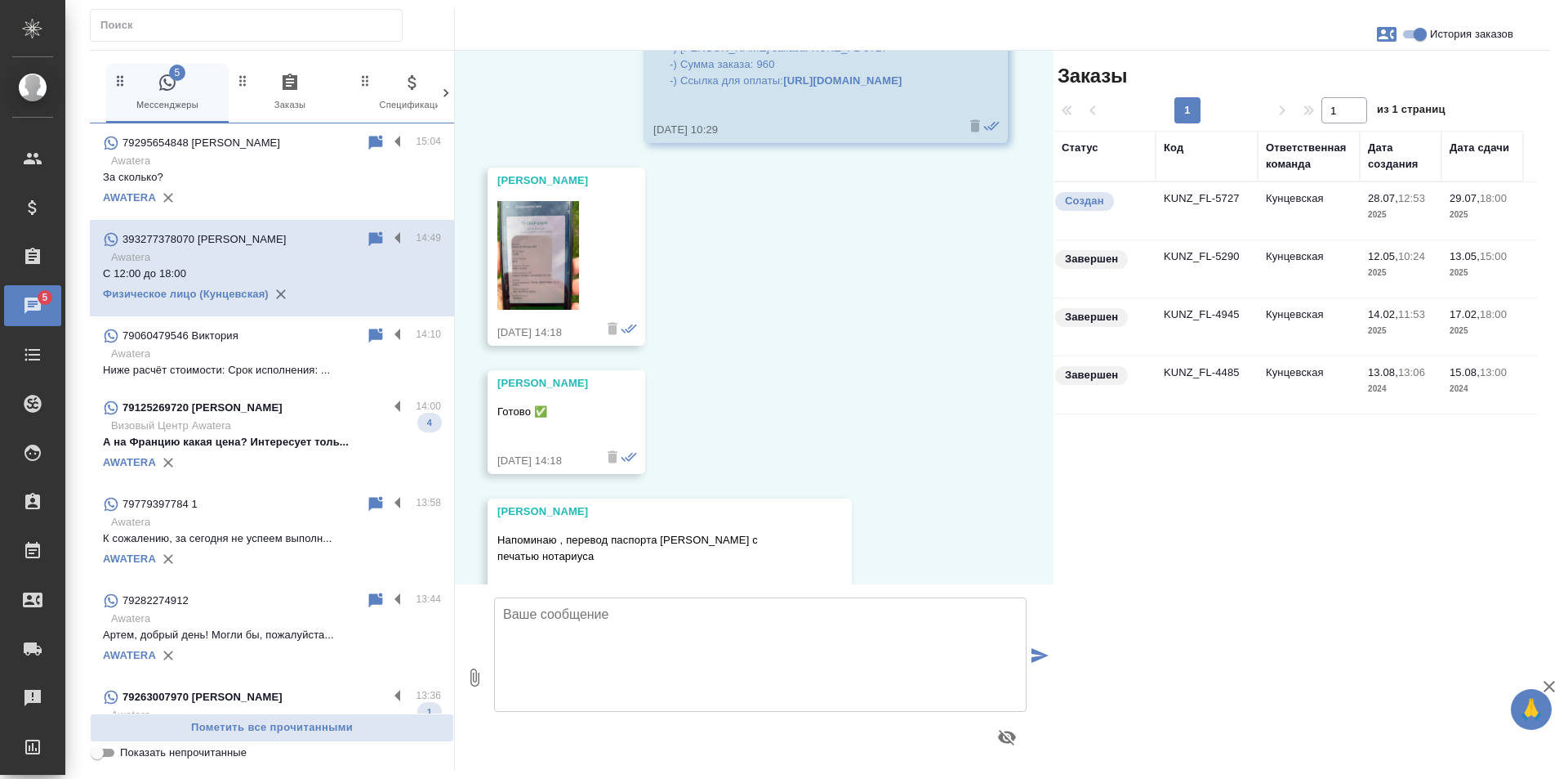
click at [548, 310] on img at bounding box center [538, 256] width 82 height 109
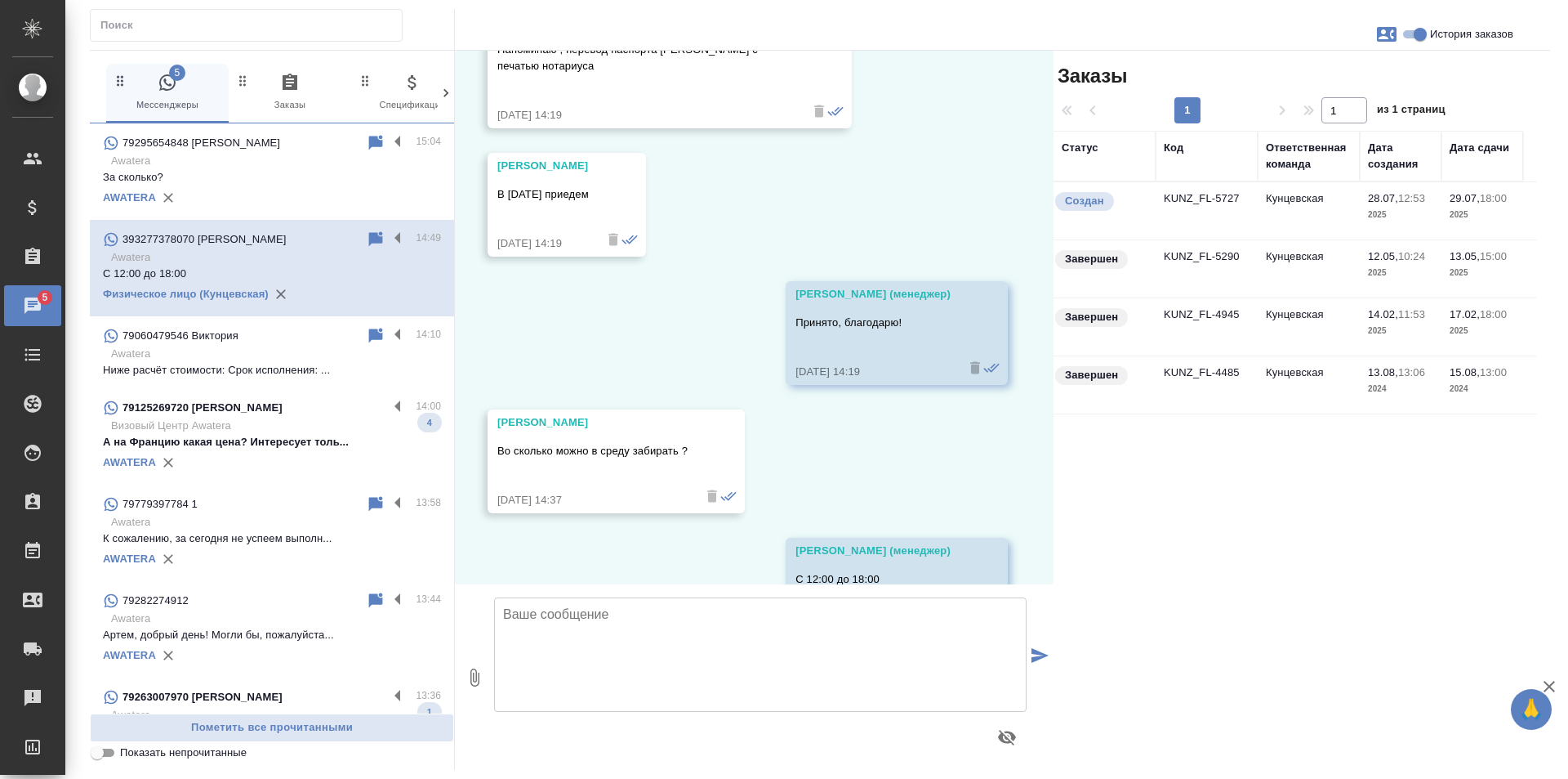
scroll to position [20218, 0]
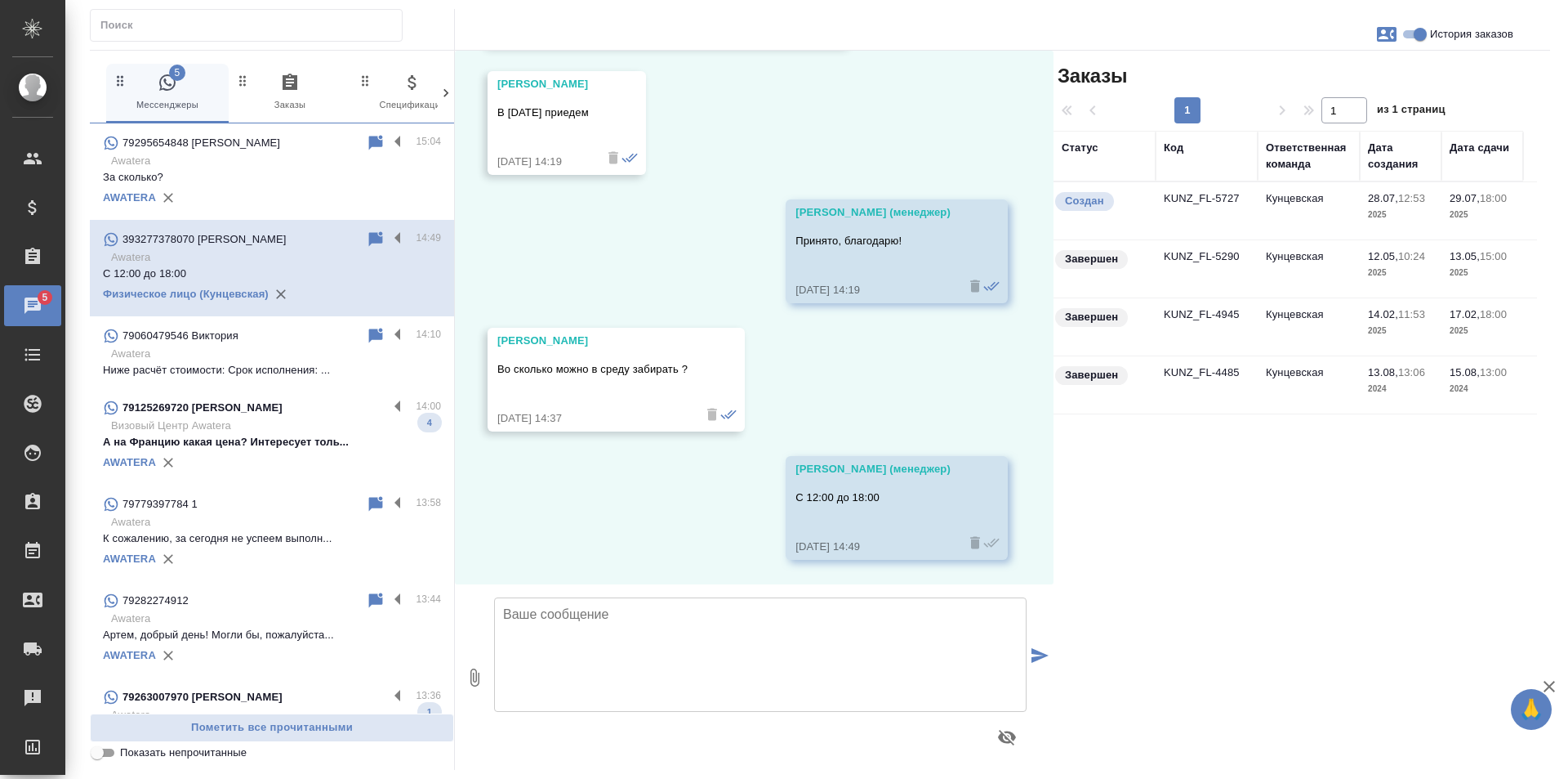
click at [290, 441] on p "А на Францию какая цена? Интересует толь..." at bounding box center [271, 442] width 338 height 16
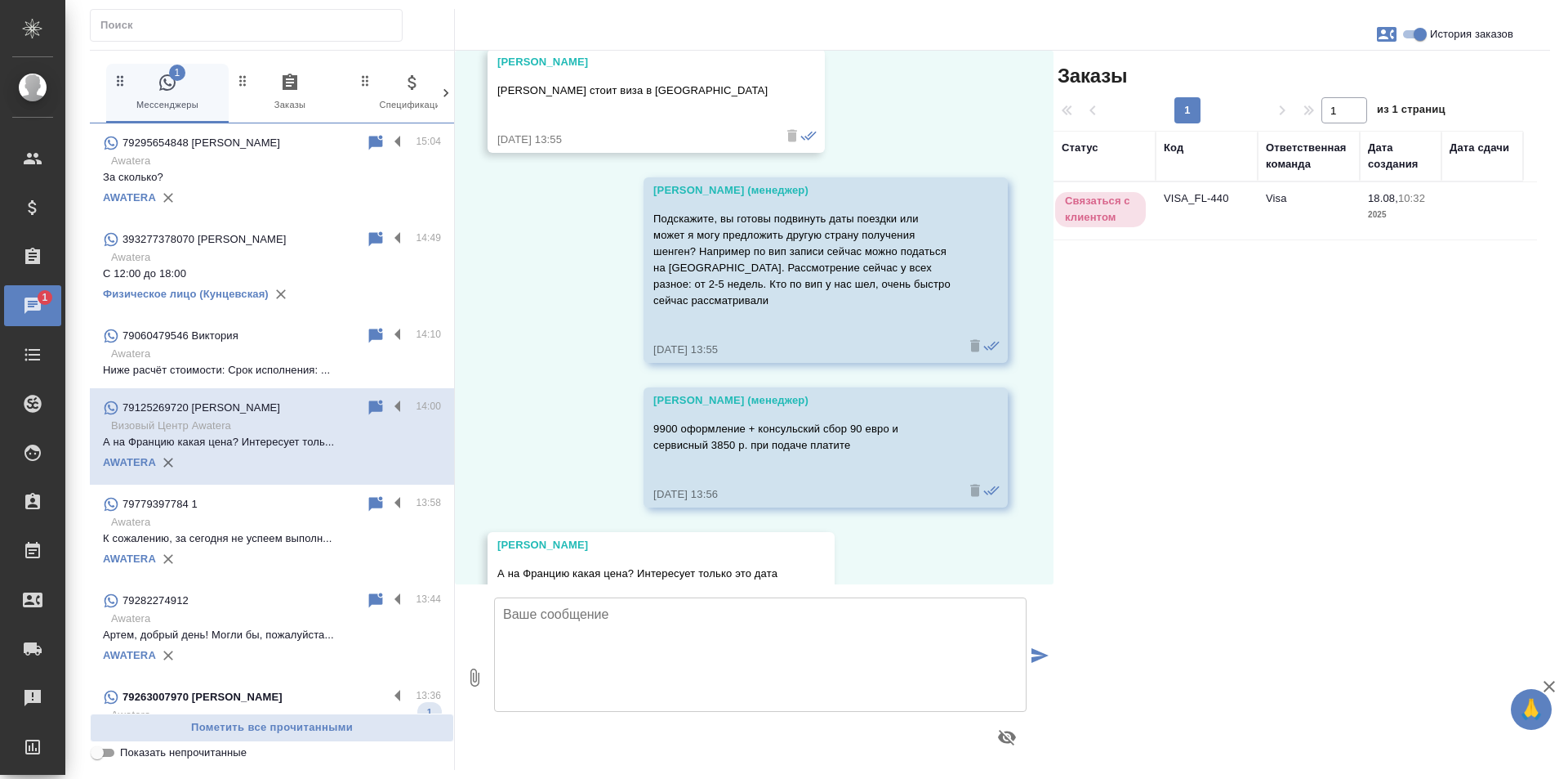
scroll to position [2069, 0]
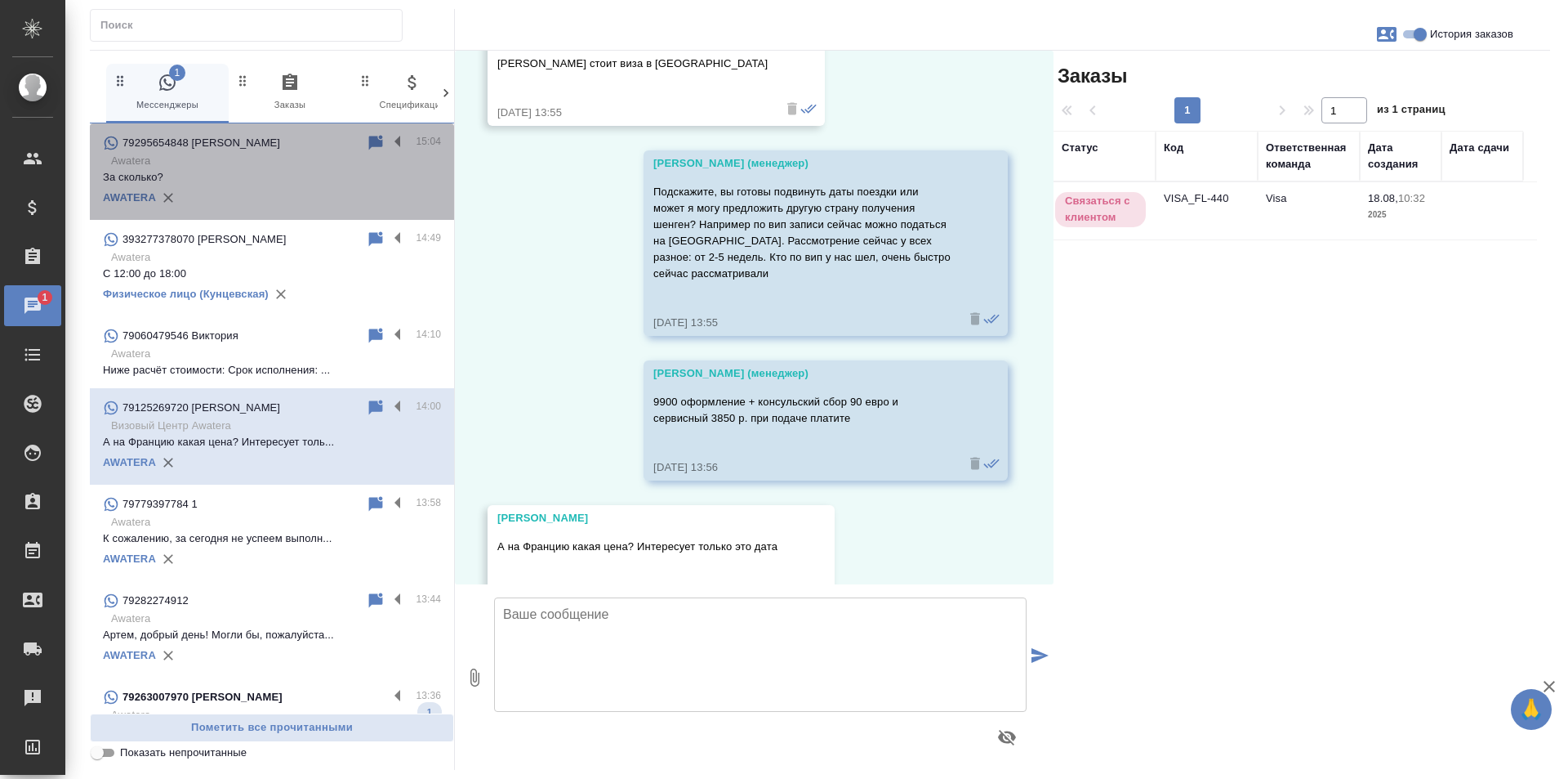
click at [285, 164] on p "Awatera" at bounding box center [276, 161] width 330 height 16
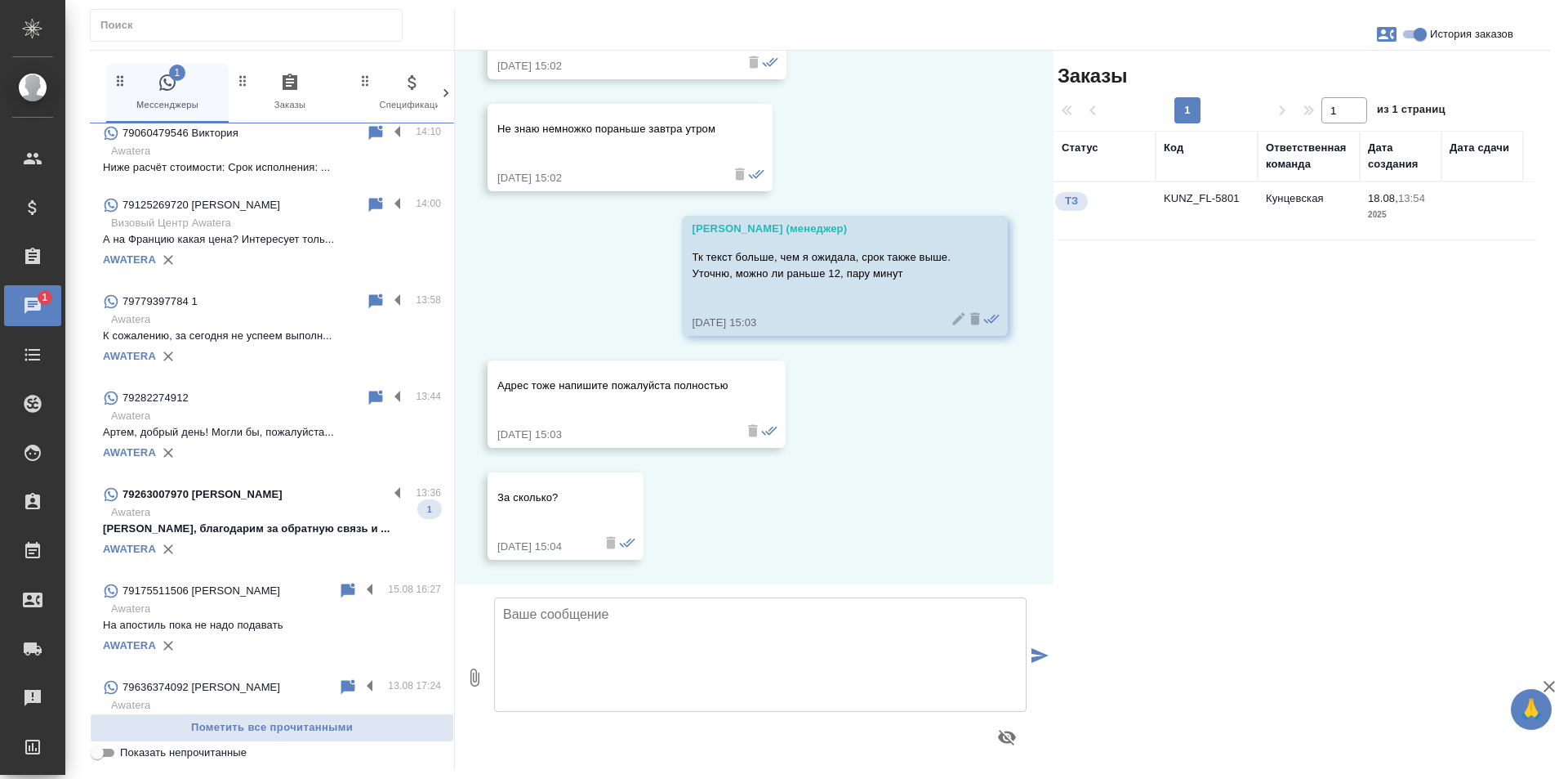
scroll to position [245, 0]
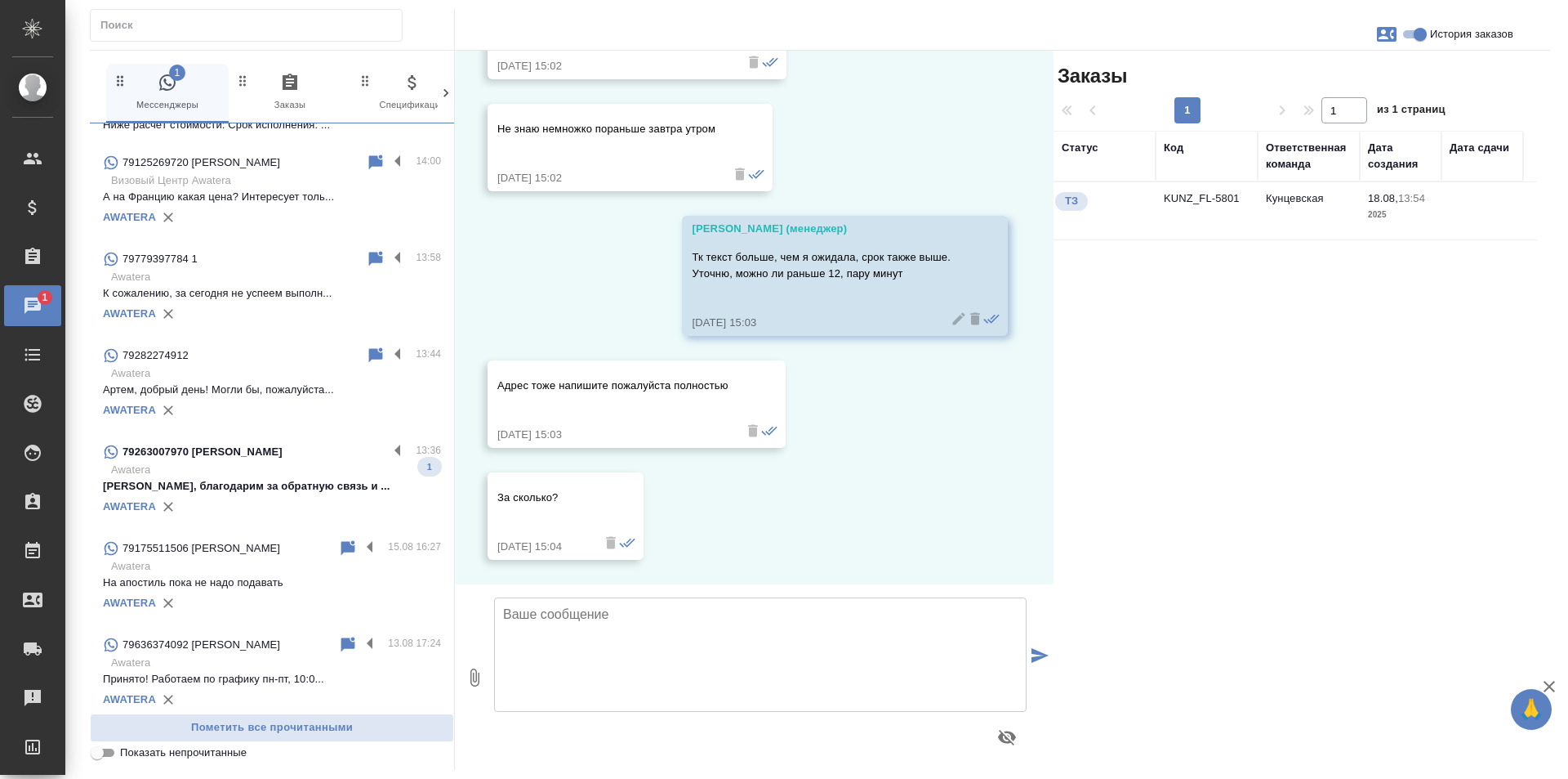
click at [286, 485] on p "Наталья, благодарим за обратную связь и ..." at bounding box center [271, 486] width 338 height 16
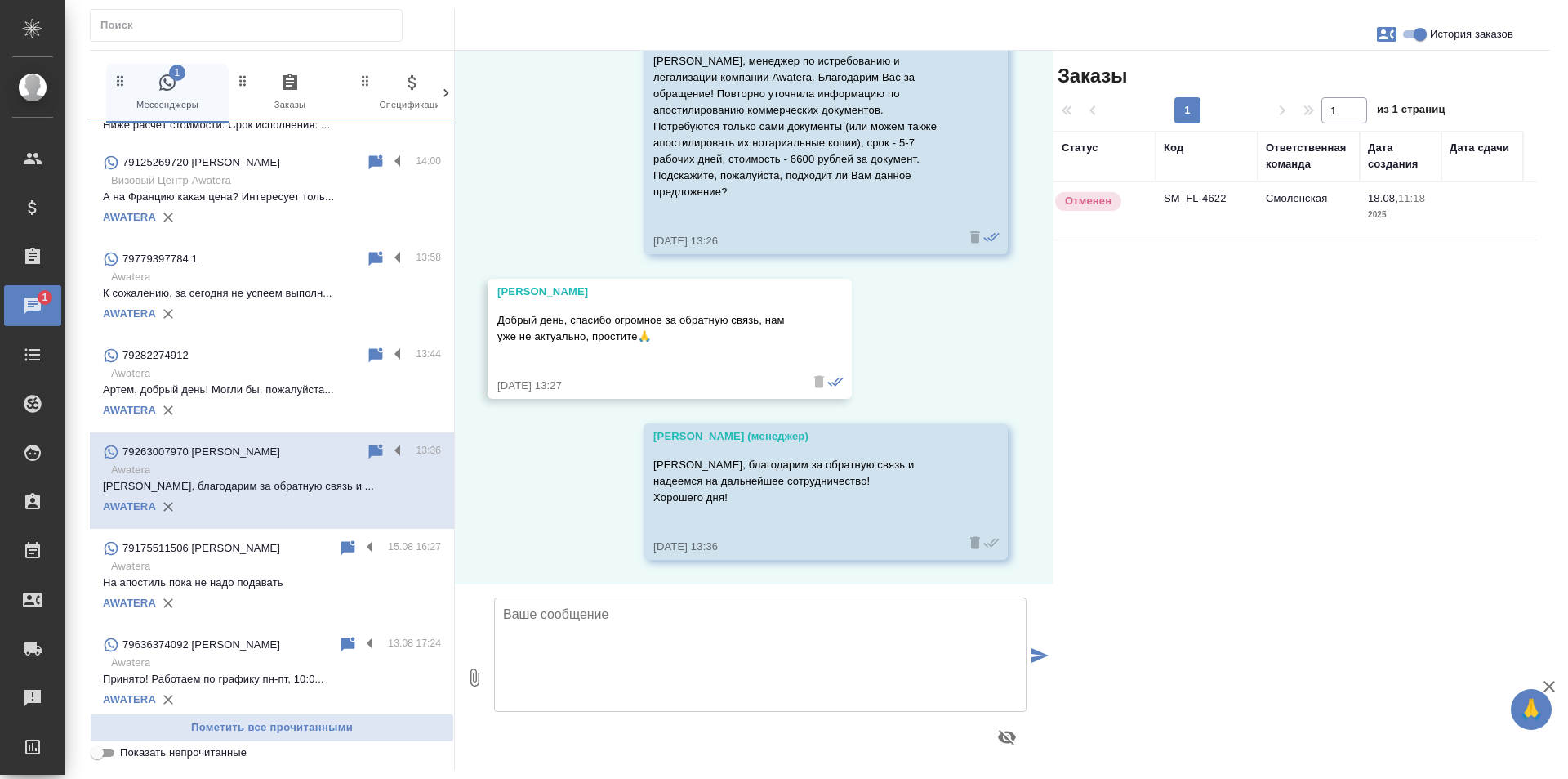
scroll to position [102, 0]
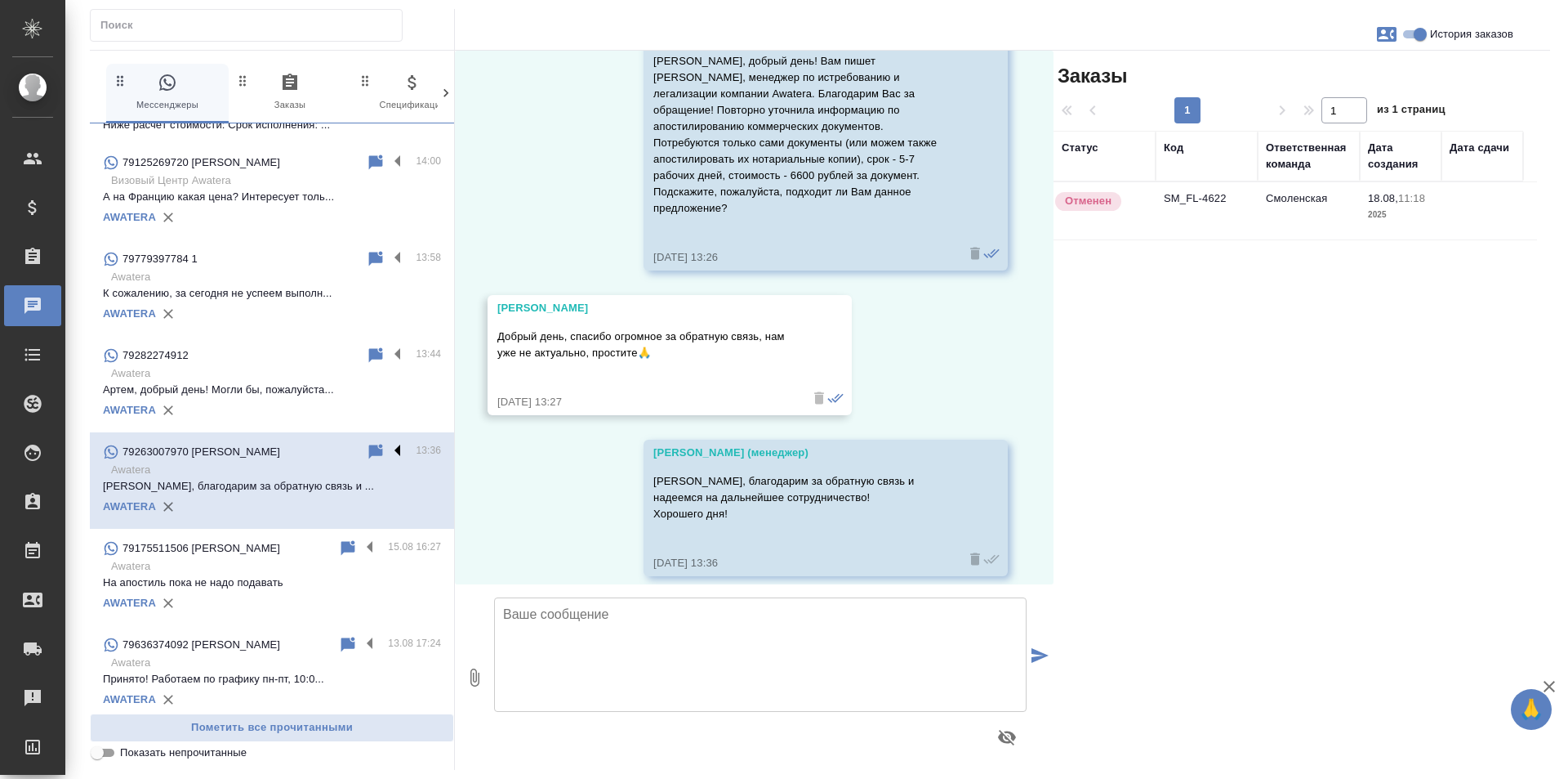
click at [388, 447] on label at bounding box center [402, 451] width 28 height 19
click at [0, 0] on input "checkbox" at bounding box center [0, 0] width 0 height 0
click at [328, 449] on icon at bounding box center [333, 452] width 11 height 15
click at [322, 388] on p "Артем, добрый день! Могли бы, пожалуйста..." at bounding box center [271, 389] width 338 height 16
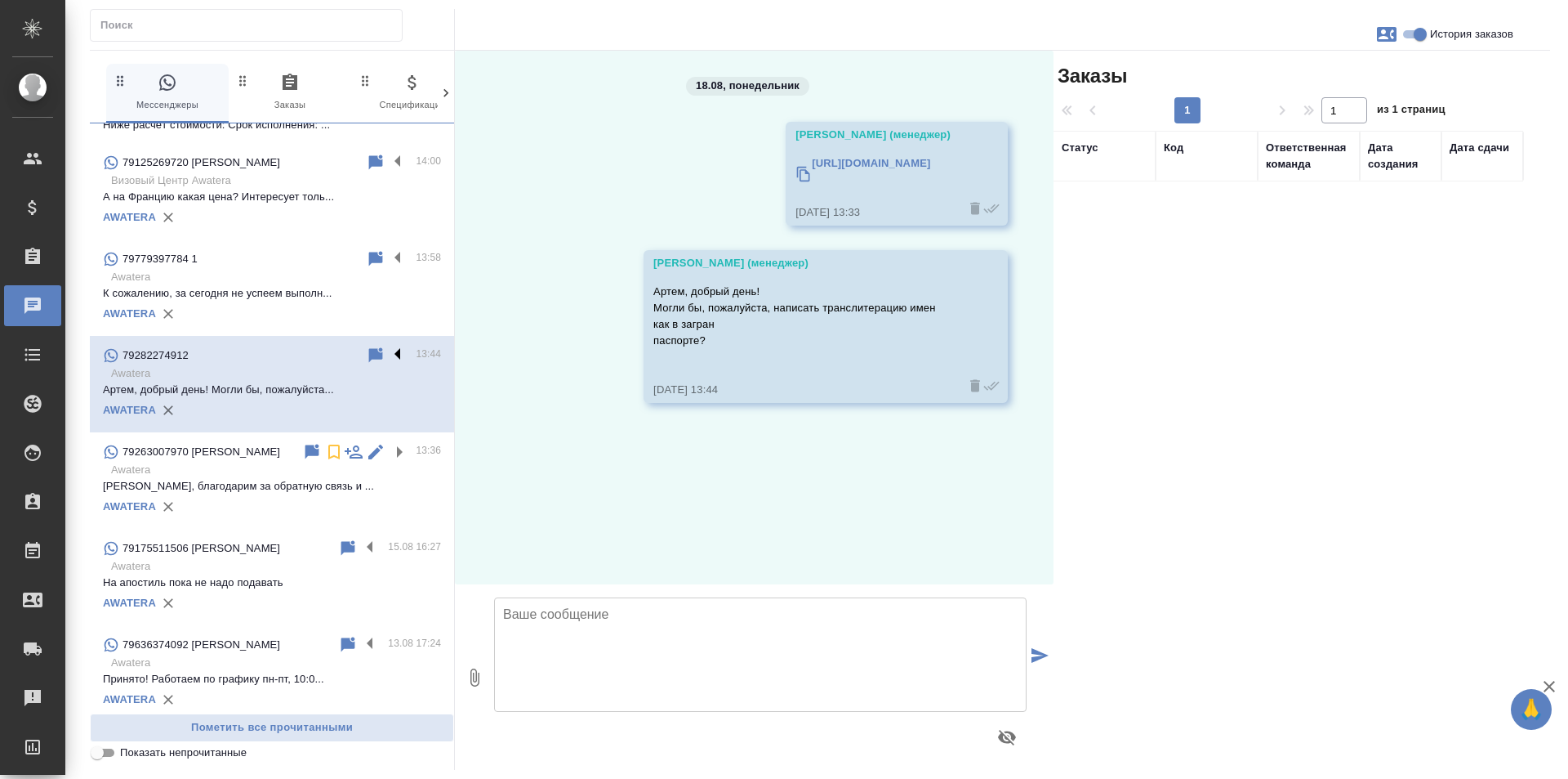
scroll to position [0, 0]
click at [354, 301] on div "AWATERA" at bounding box center [271, 313] width 338 height 25
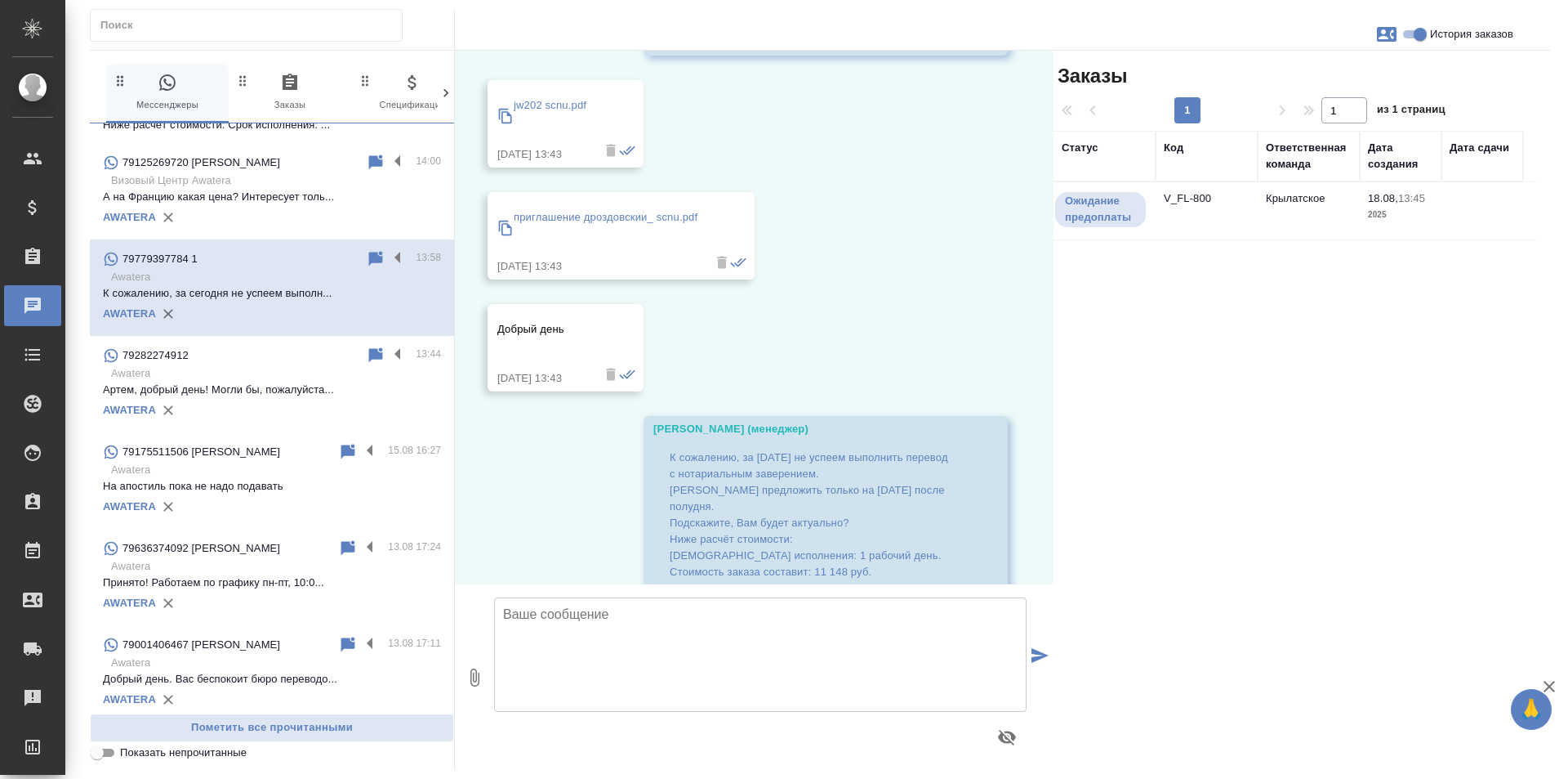
scroll to position [560, 0]
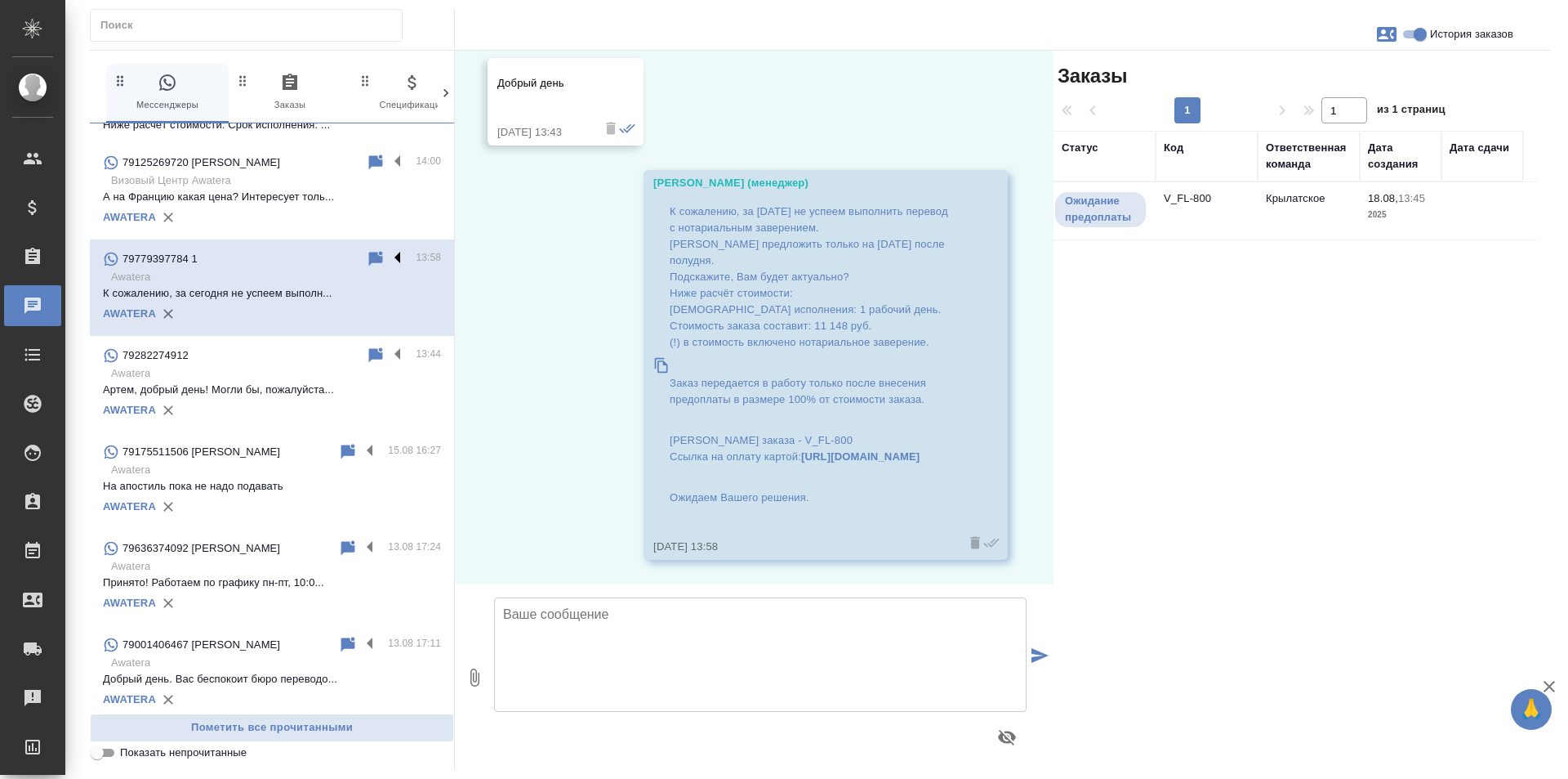
click at [388, 257] on label at bounding box center [402, 258] width 28 height 19
click at [0, 0] on input "checkbox" at bounding box center [0, 0] width 0 height 0
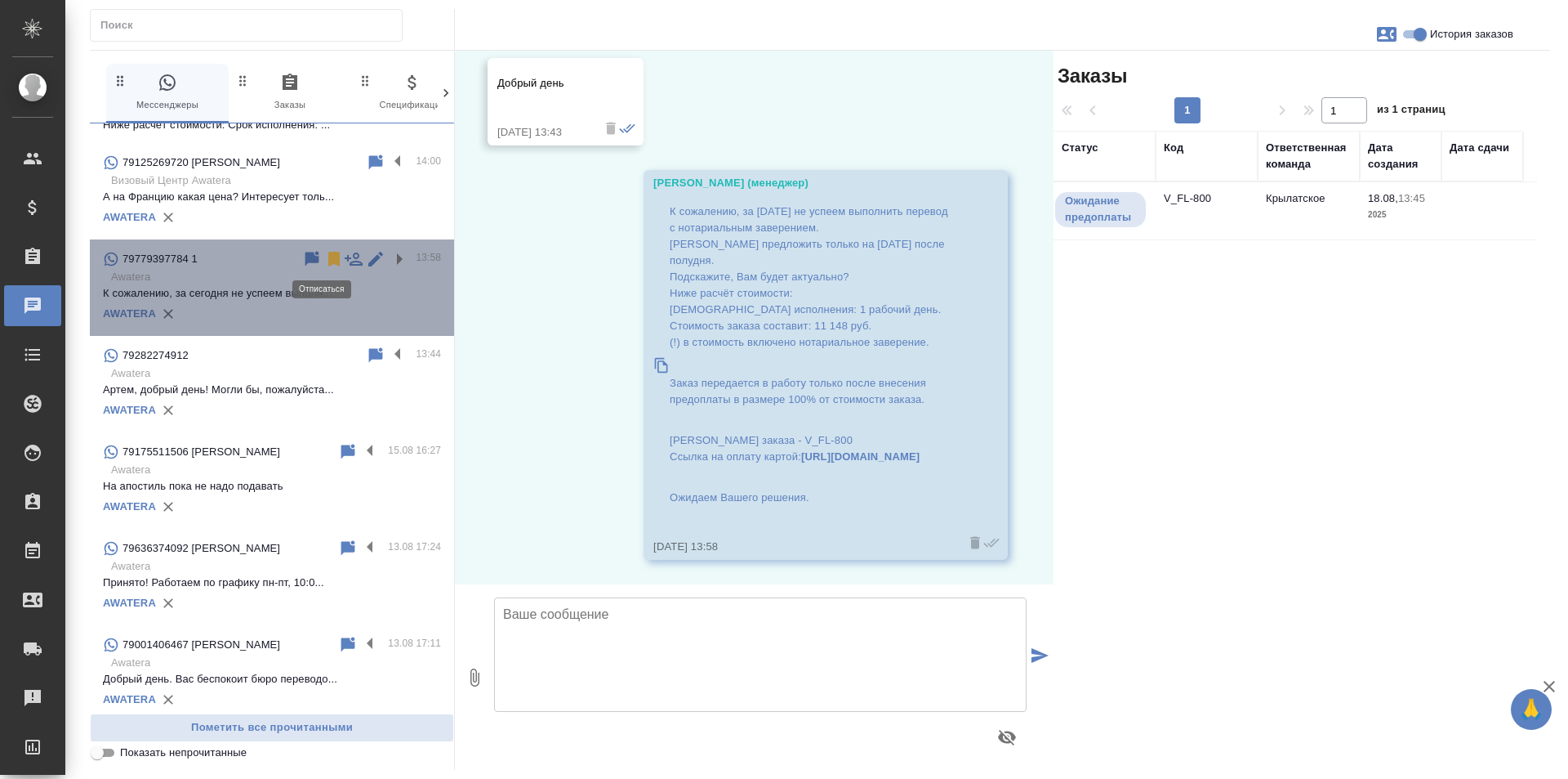
click at [328, 260] on icon at bounding box center [333, 259] width 11 height 15
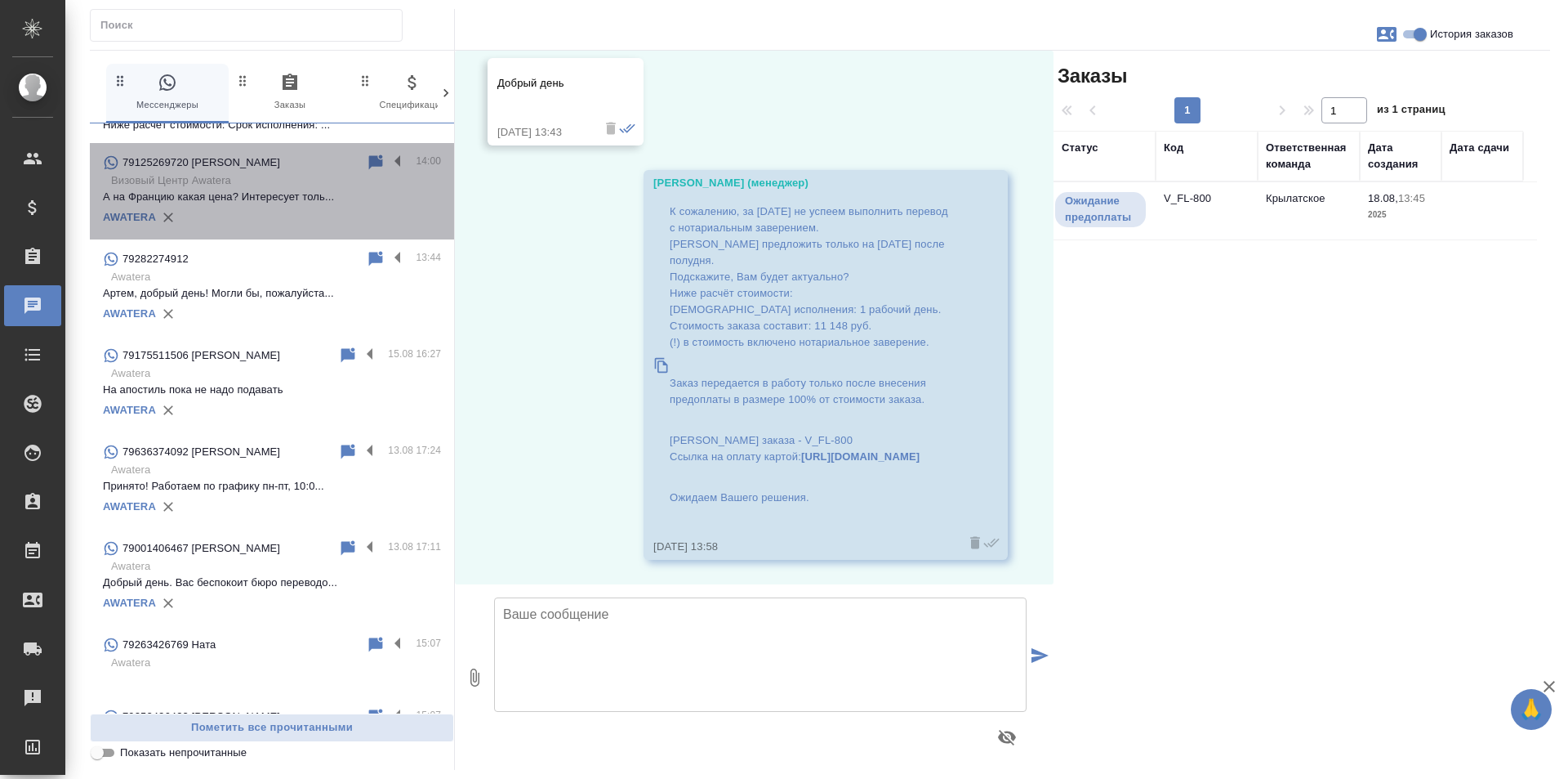
click at [324, 194] on p "А на Францию какая цена? Интересует толь..." at bounding box center [271, 197] width 338 height 16
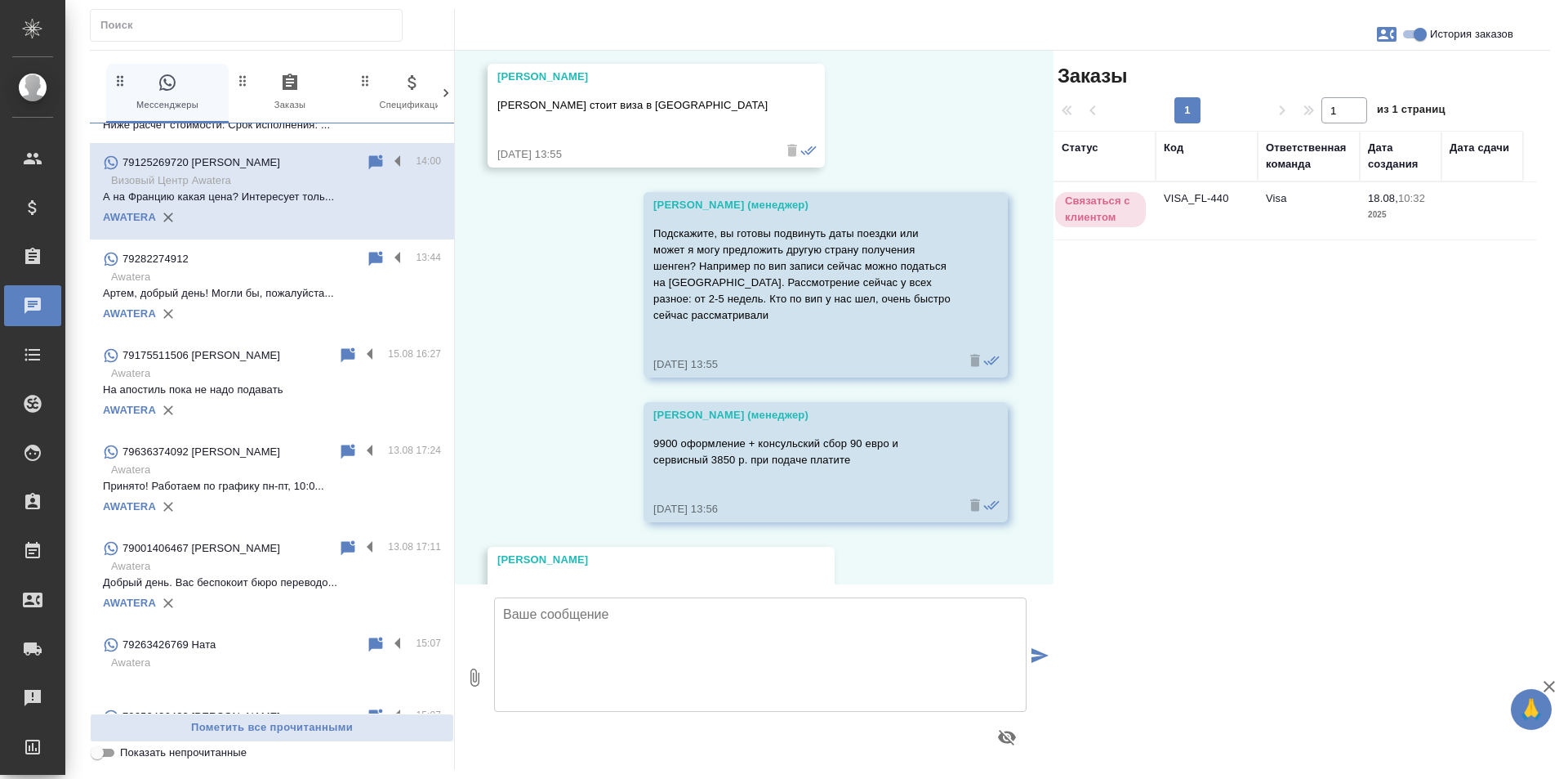
scroll to position [2069, 0]
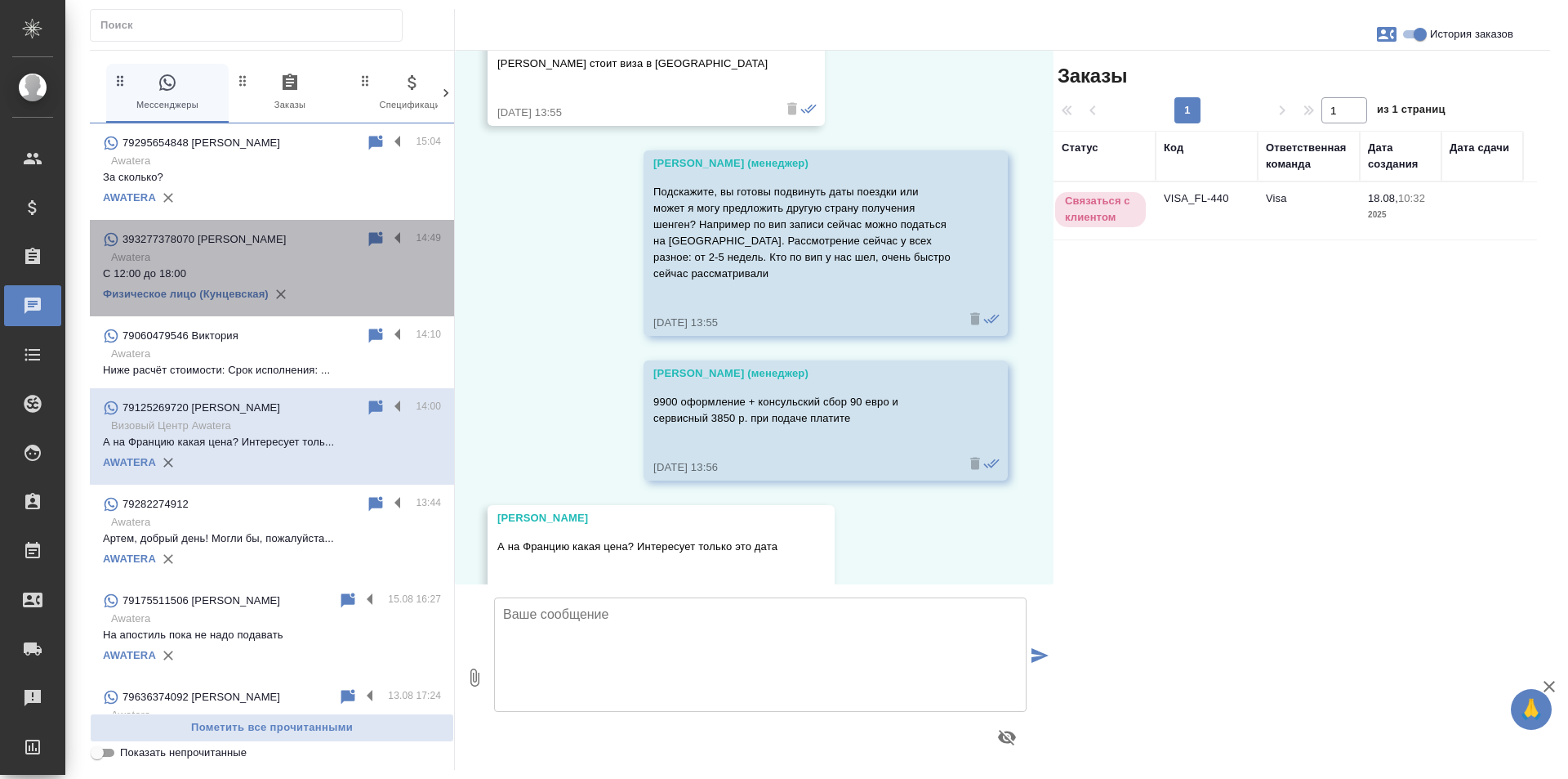
click at [330, 257] on p "Awatera" at bounding box center [276, 257] width 330 height 16
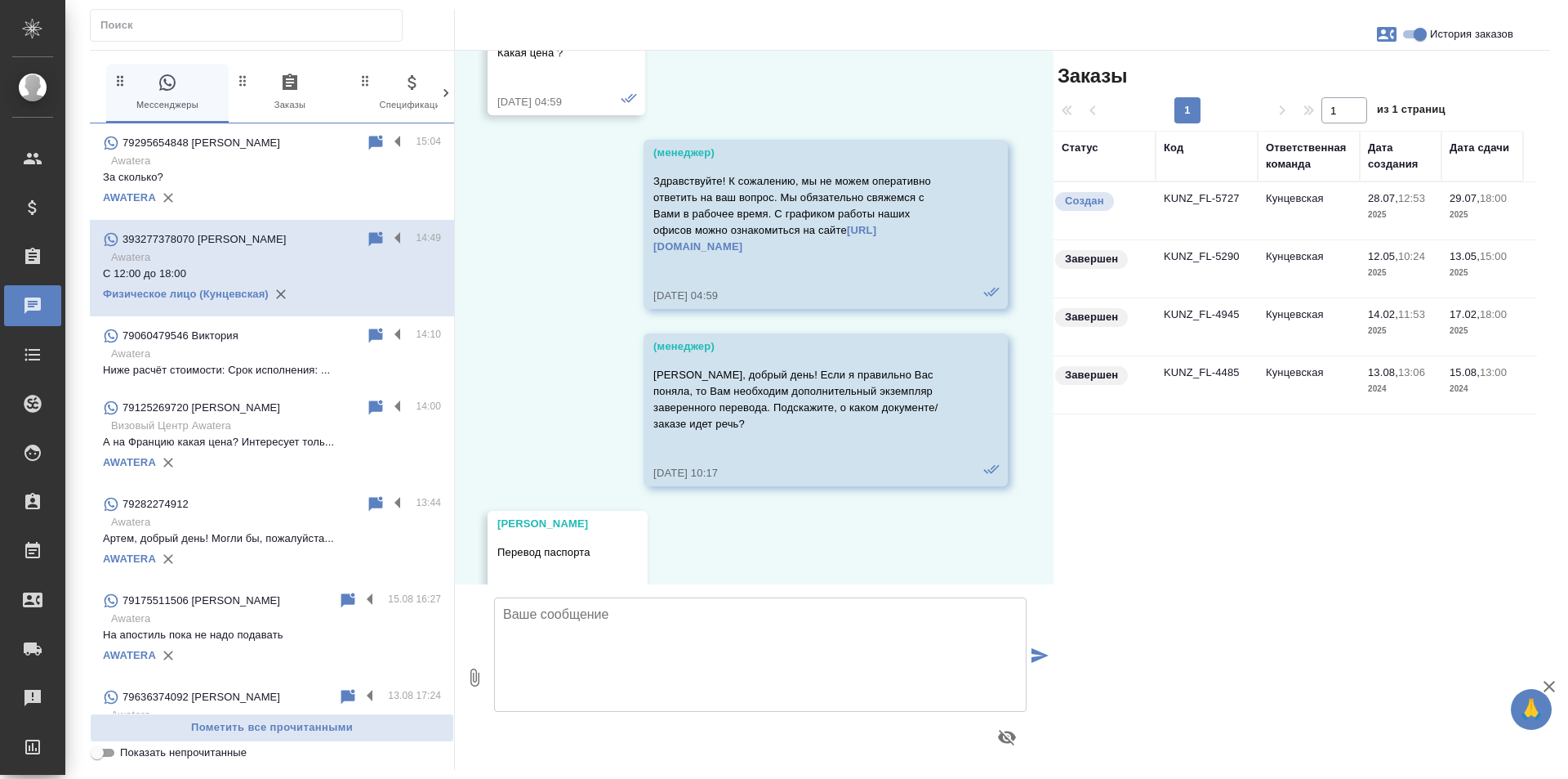
scroll to position [20218, 0]
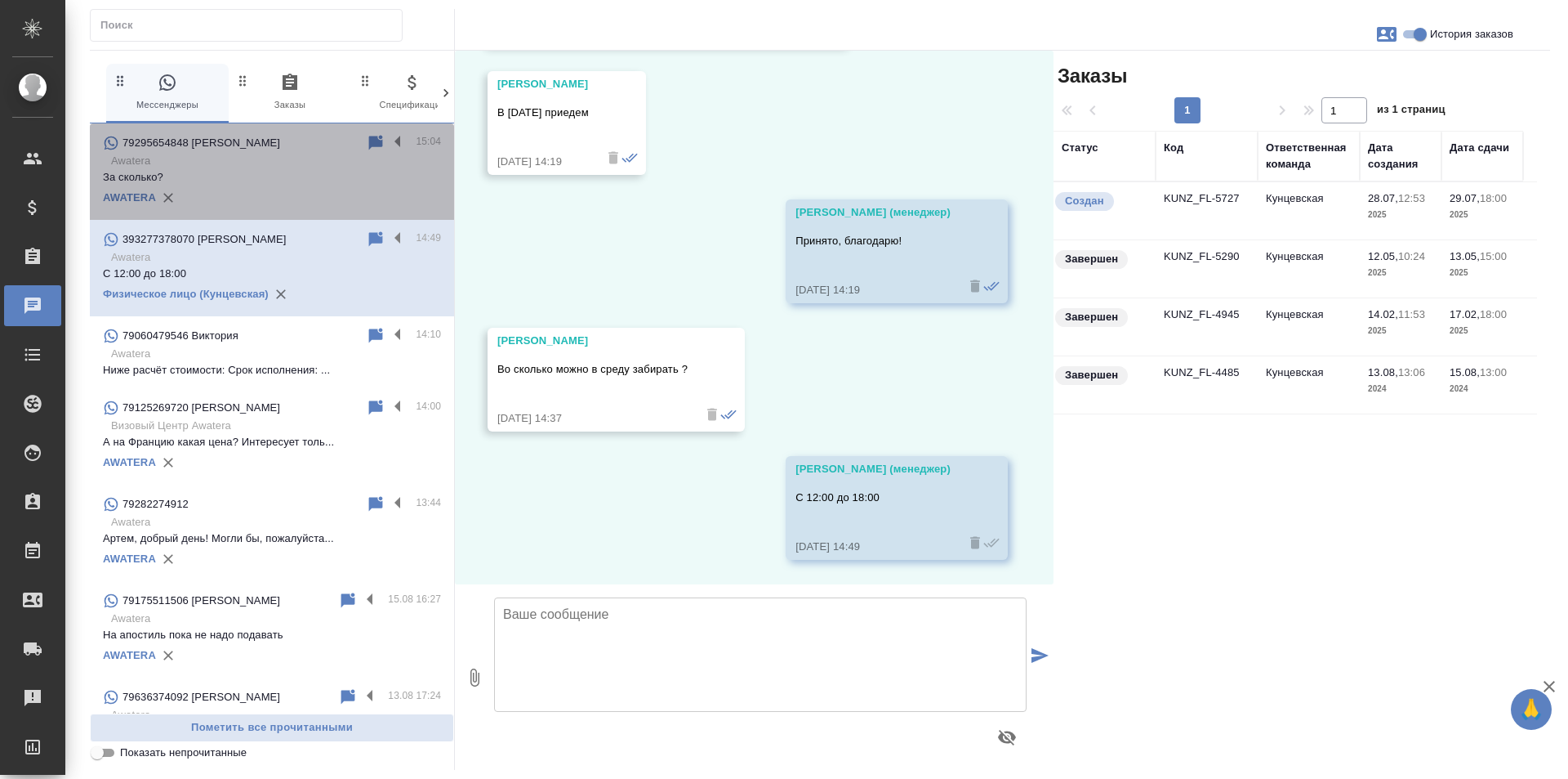
click at [287, 172] on p "За сколько?" at bounding box center [271, 177] width 338 height 16
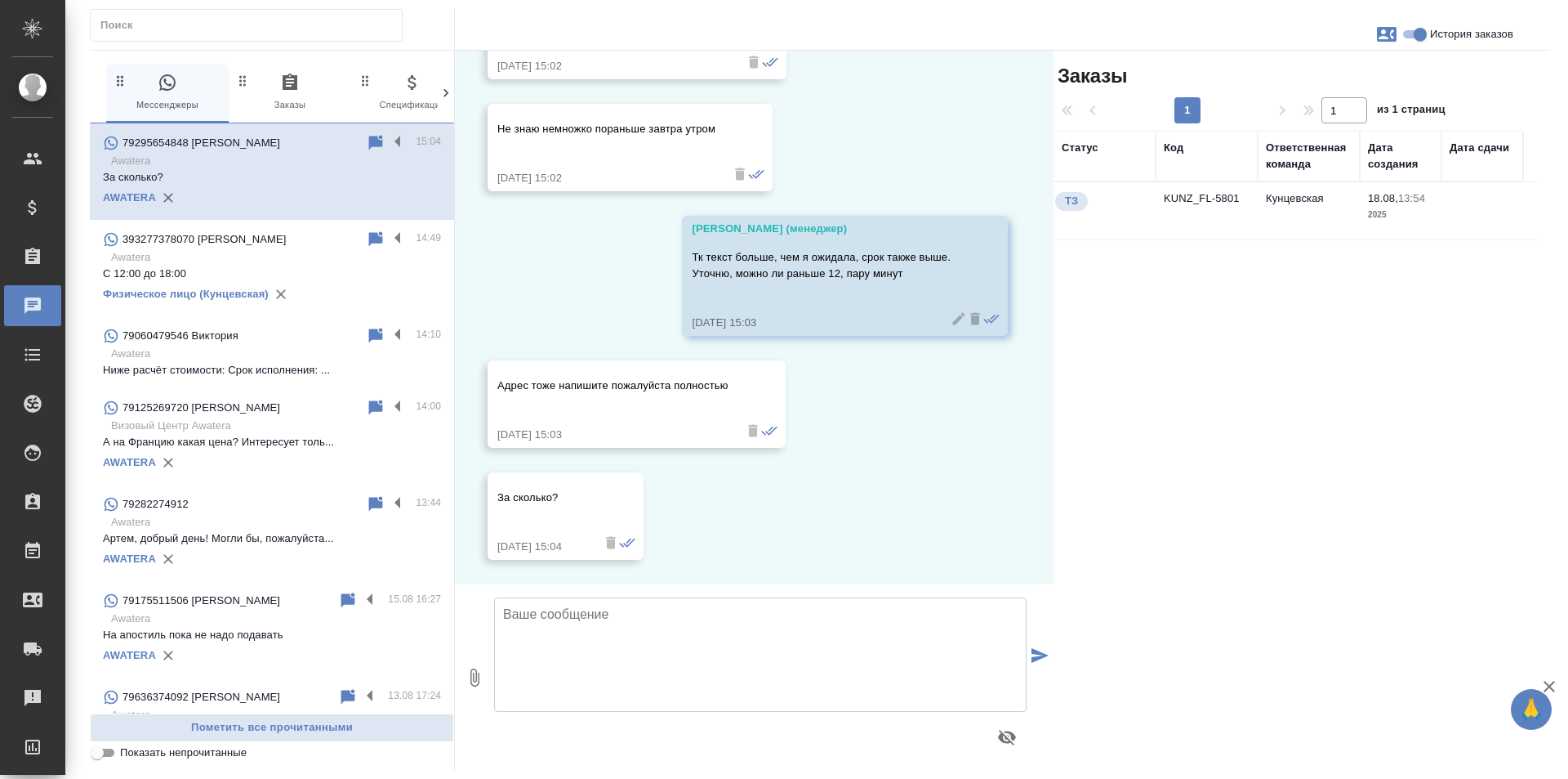
scroll to position [1418, 0]
